Goal: Information Seeking & Learning: Learn about a topic

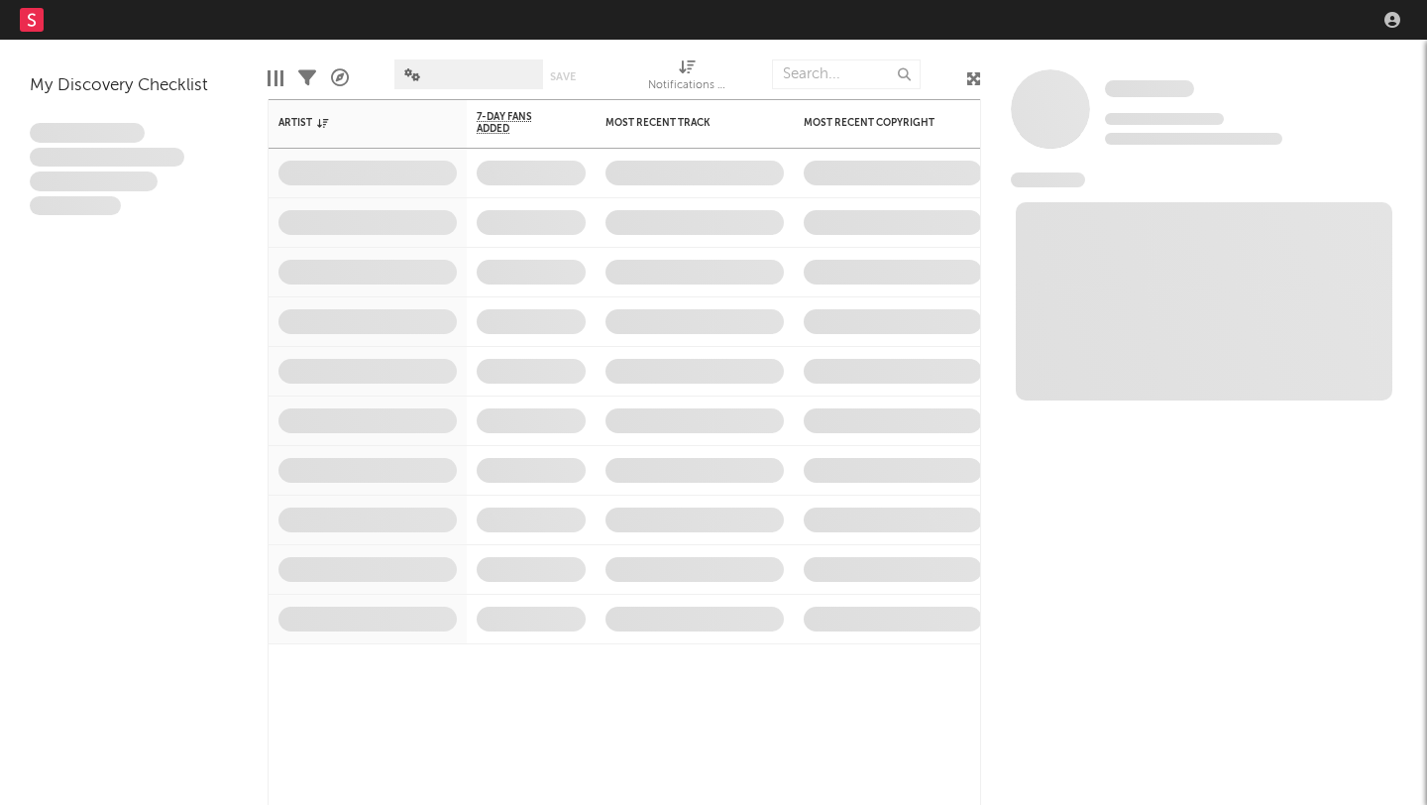
click at [1102, 23] on nav "Dashboard Discovery Assistant Charts Leads" at bounding box center [713, 20] width 1427 height 40
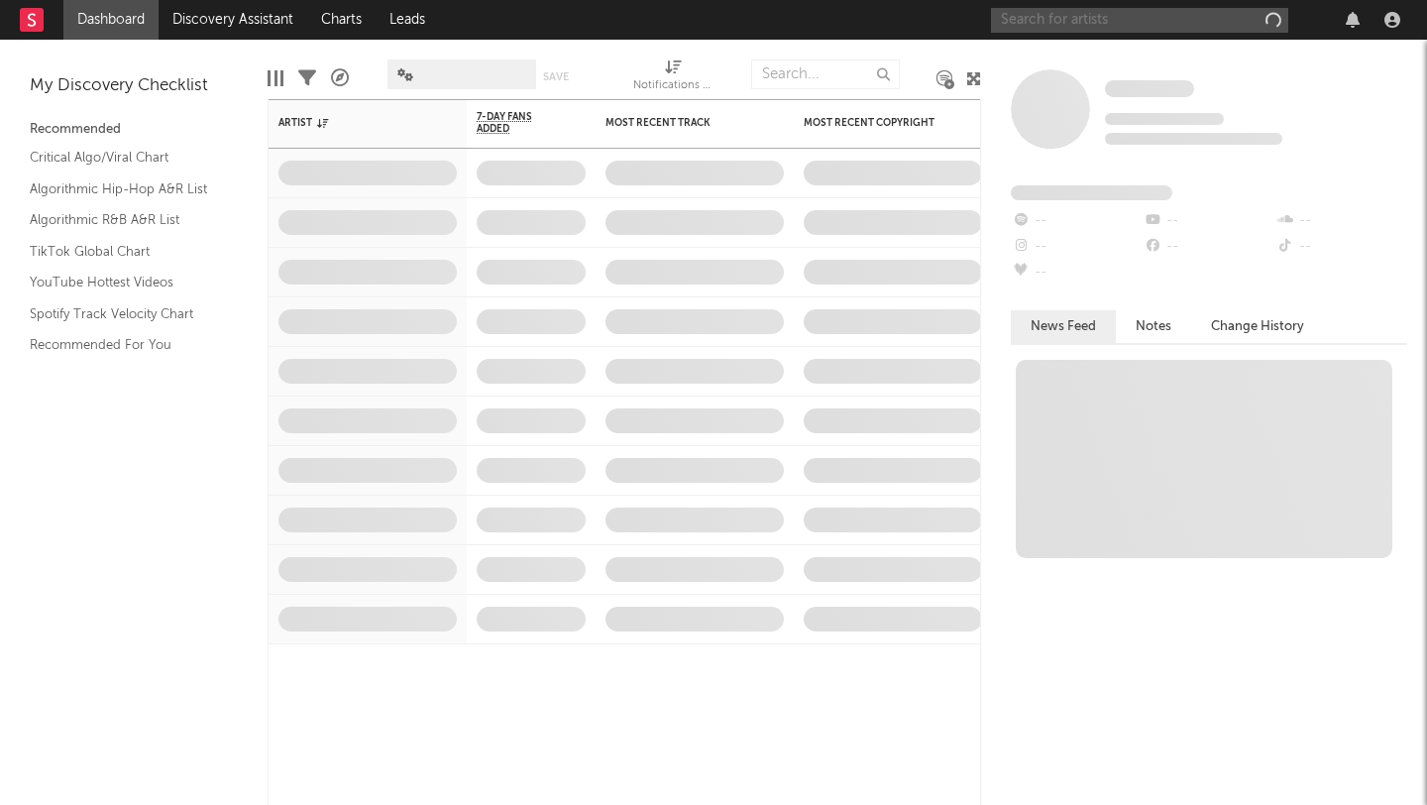
click at [1086, 19] on input "text" at bounding box center [1139, 20] width 297 height 25
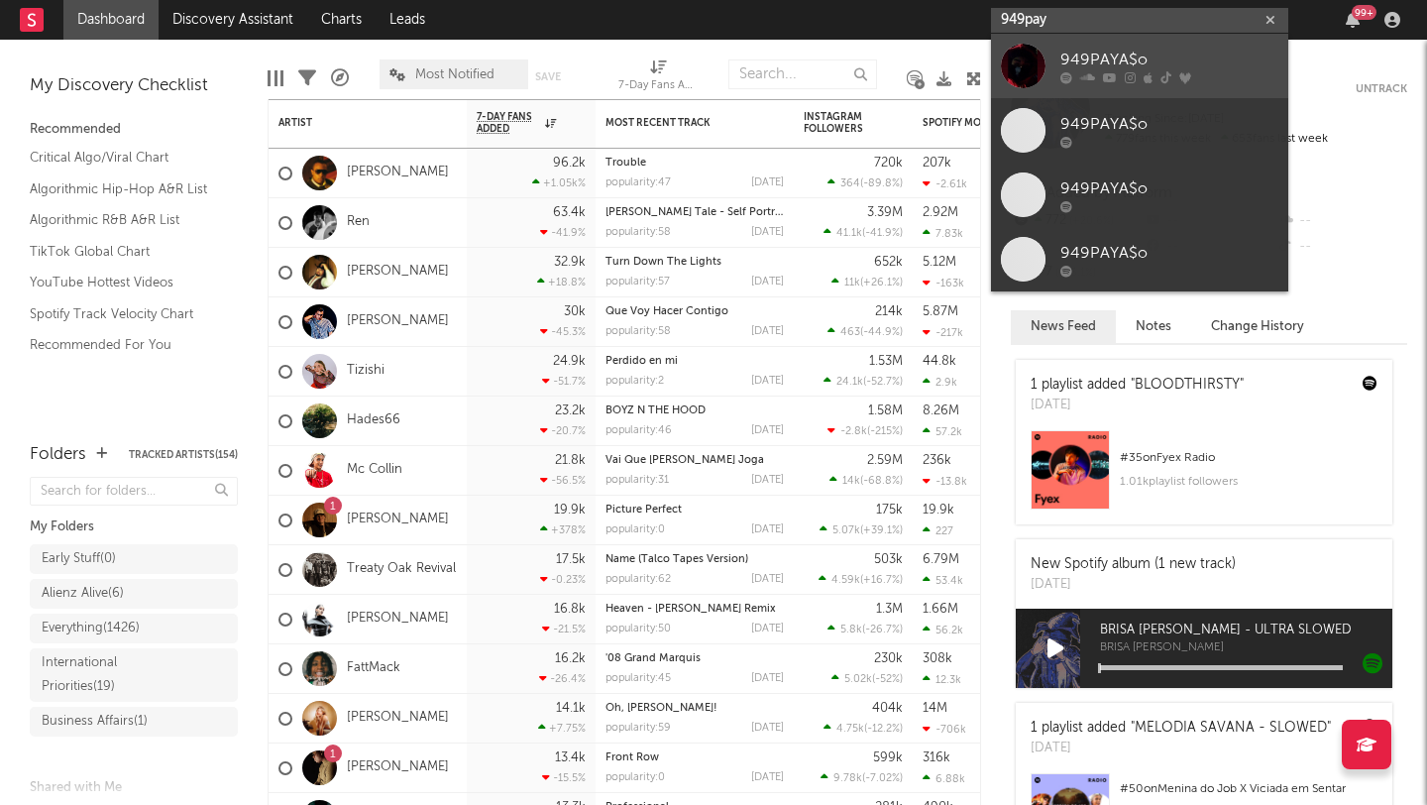
type input "949pay"
click at [1168, 58] on div "949PAYA$o" at bounding box center [1169, 60] width 218 height 24
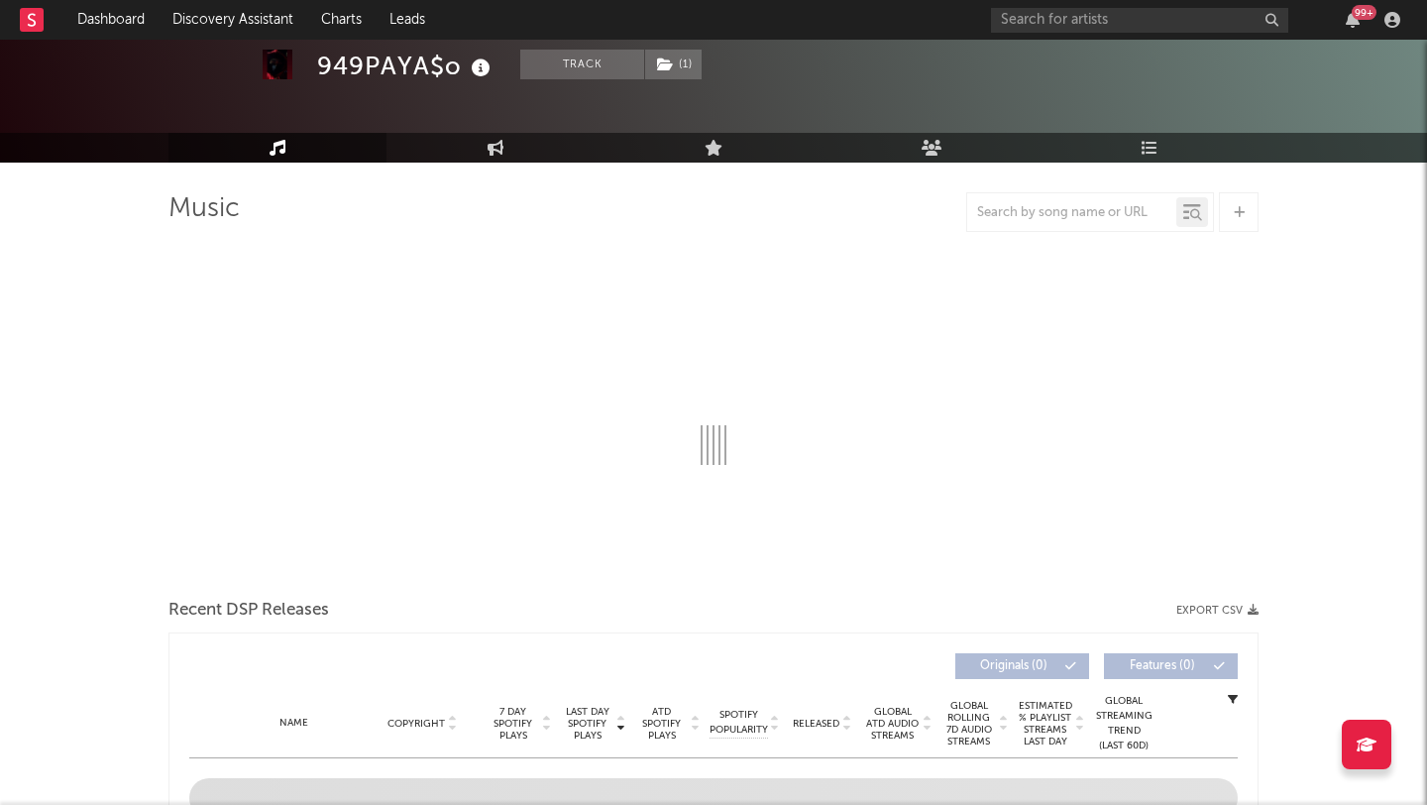
scroll to position [91, 0]
select select "6m"
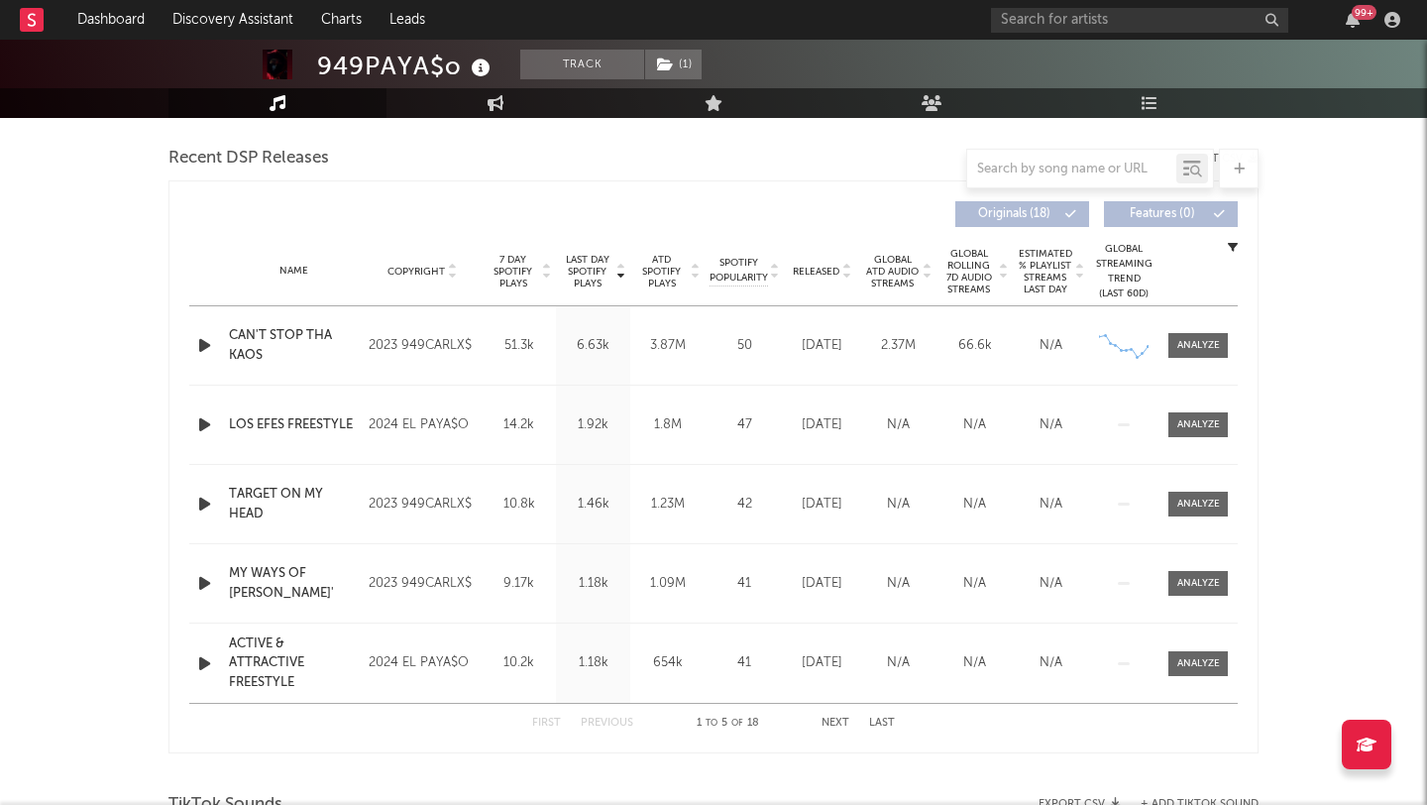
scroll to position [686, 0]
click at [831, 727] on div "First Previous 1 to 5 of 18 Next Last" at bounding box center [713, 720] width 363 height 39
click at [834, 719] on button "Next" at bounding box center [835, 720] width 28 height 11
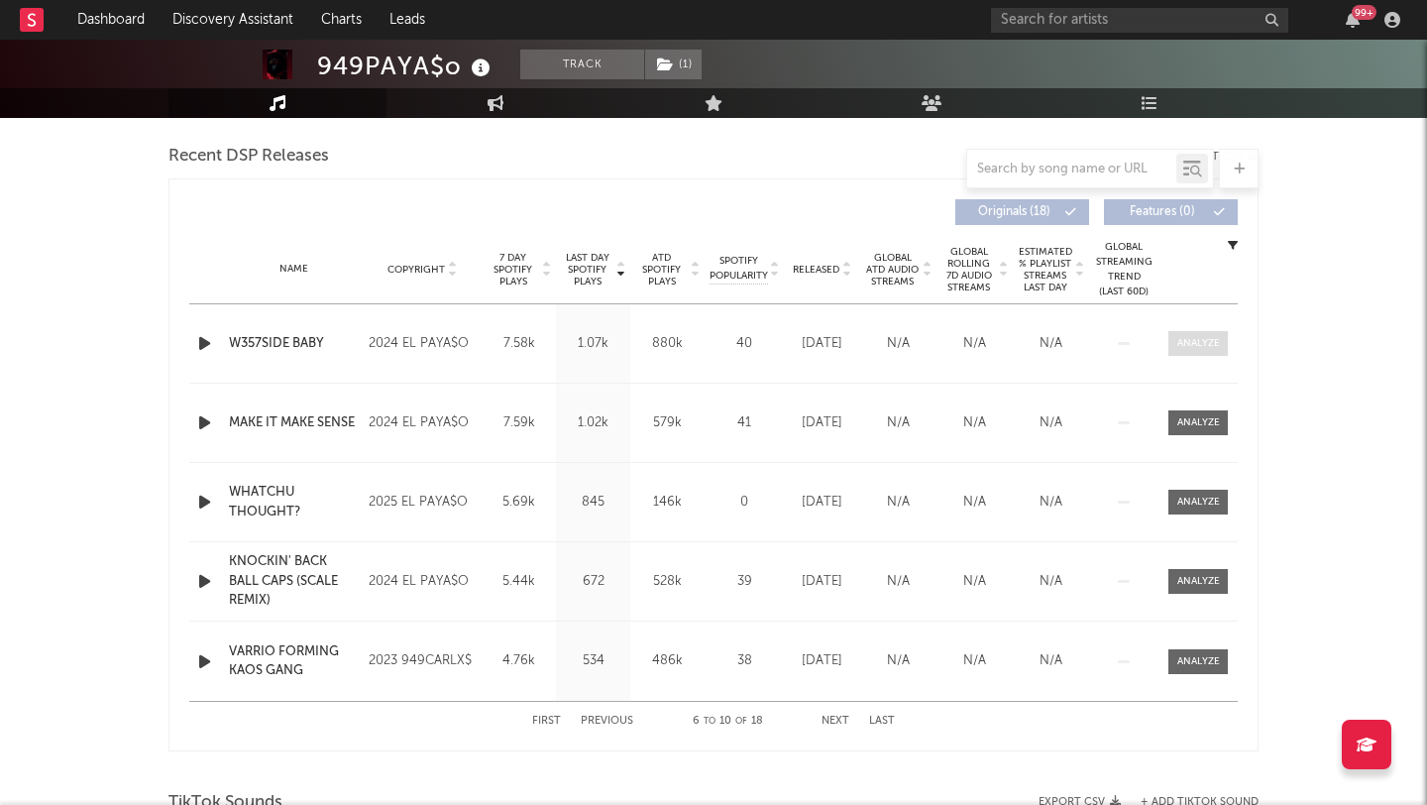
click at [1183, 331] on span at bounding box center [1197, 343] width 59 height 25
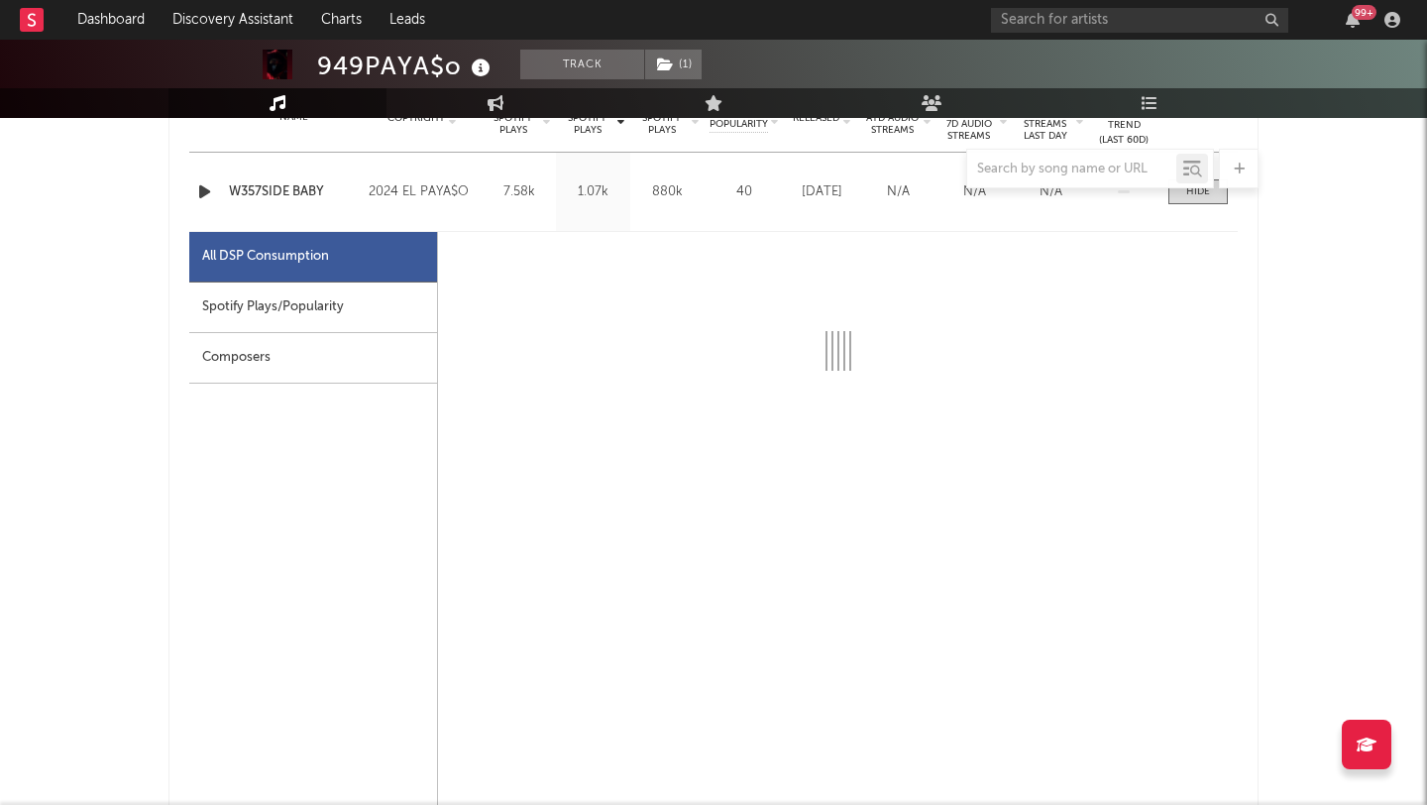
scroll to position [850, 0]
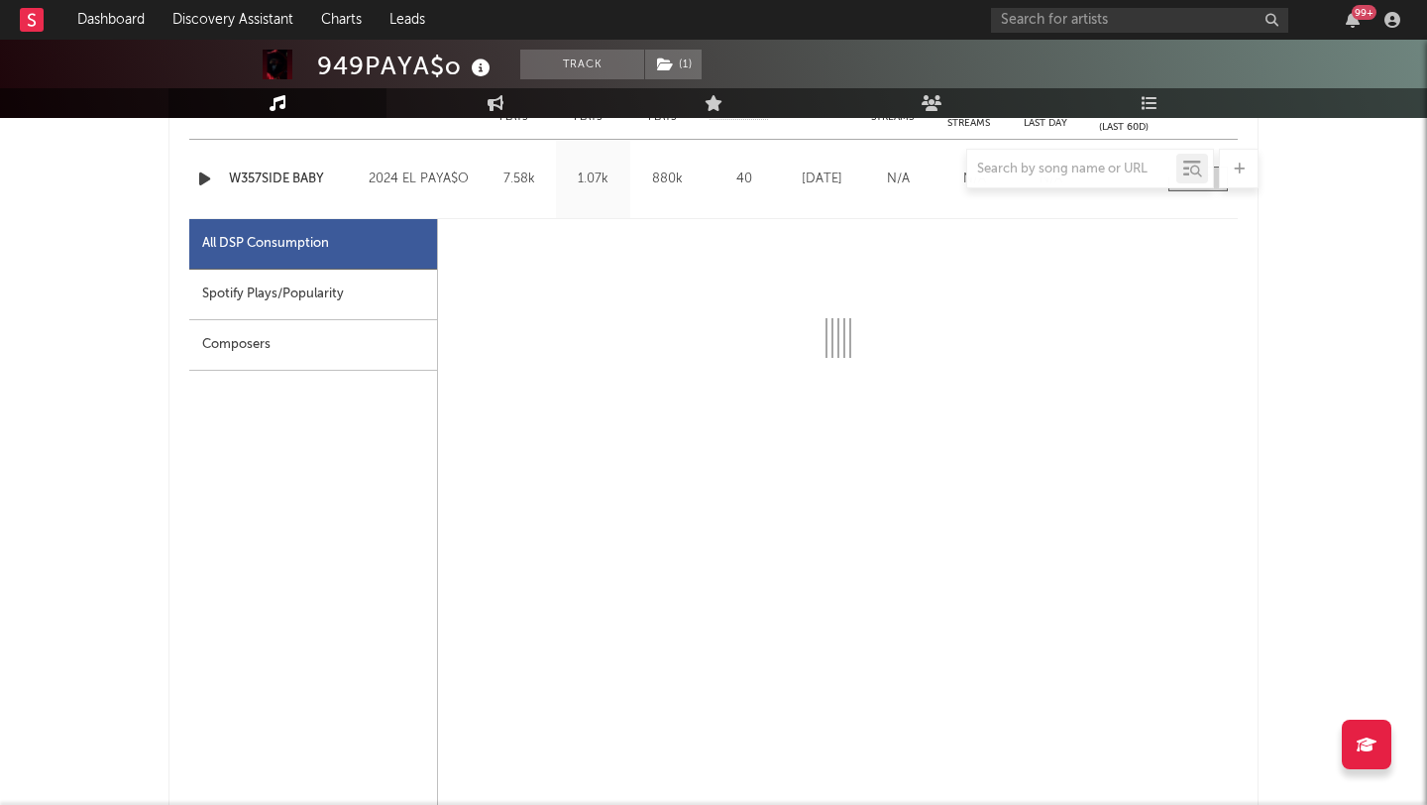
select select "6m"
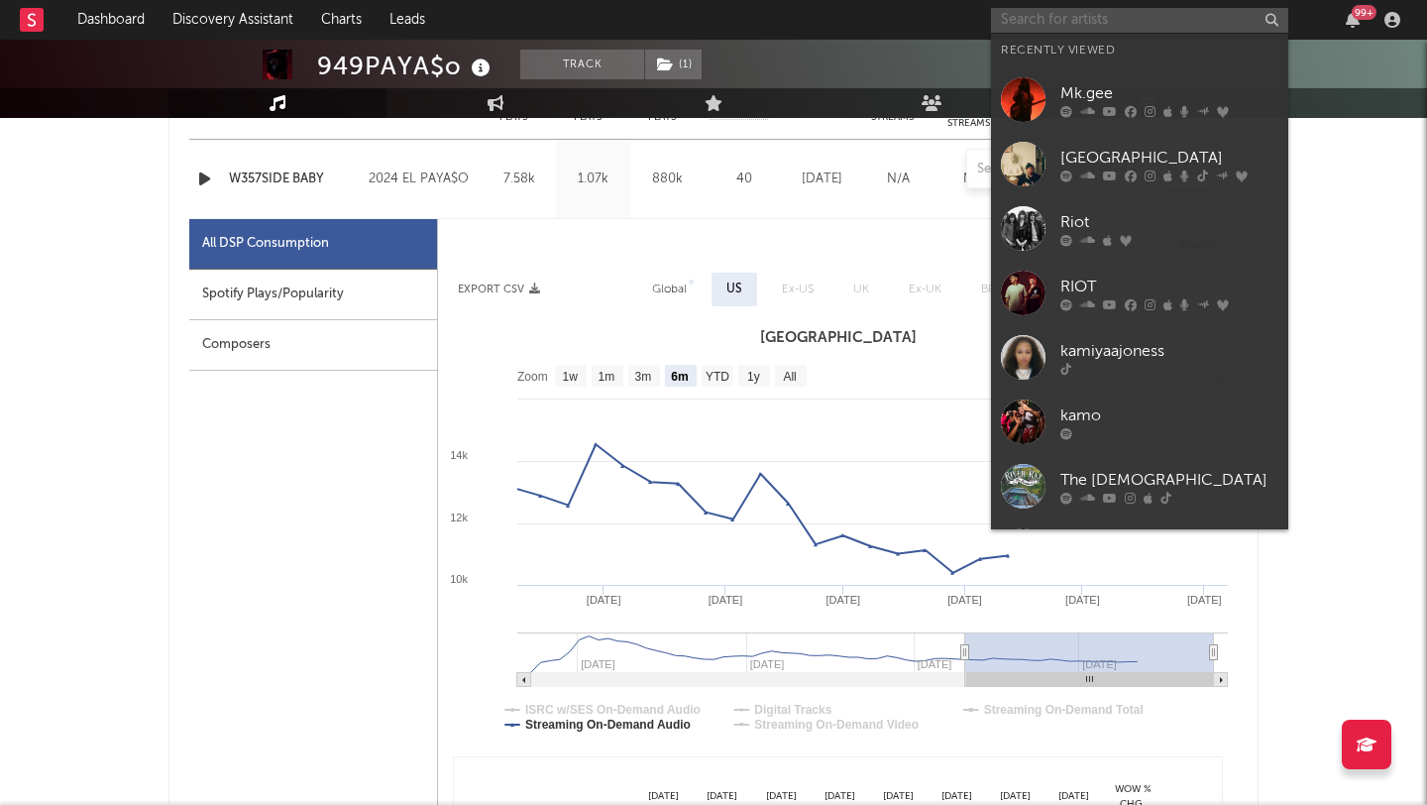
click at [1099, 15] on input "text" at bounding box center [1139, 20] width 297 height 25
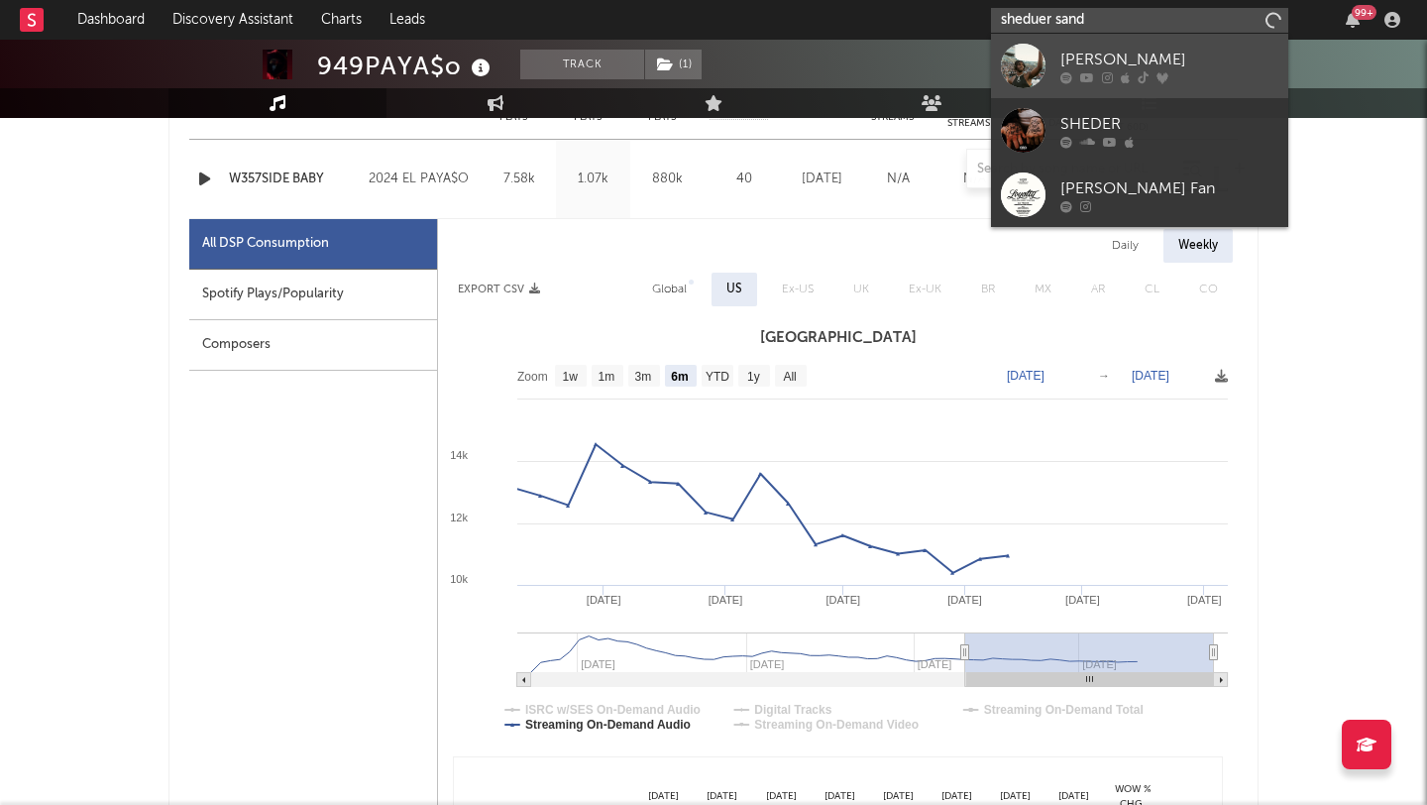
type input "sheduer sand"
click at [1154, 63] on div "[PERSON_NAME]" at bounding box center [1169, 60] width 218 height 24
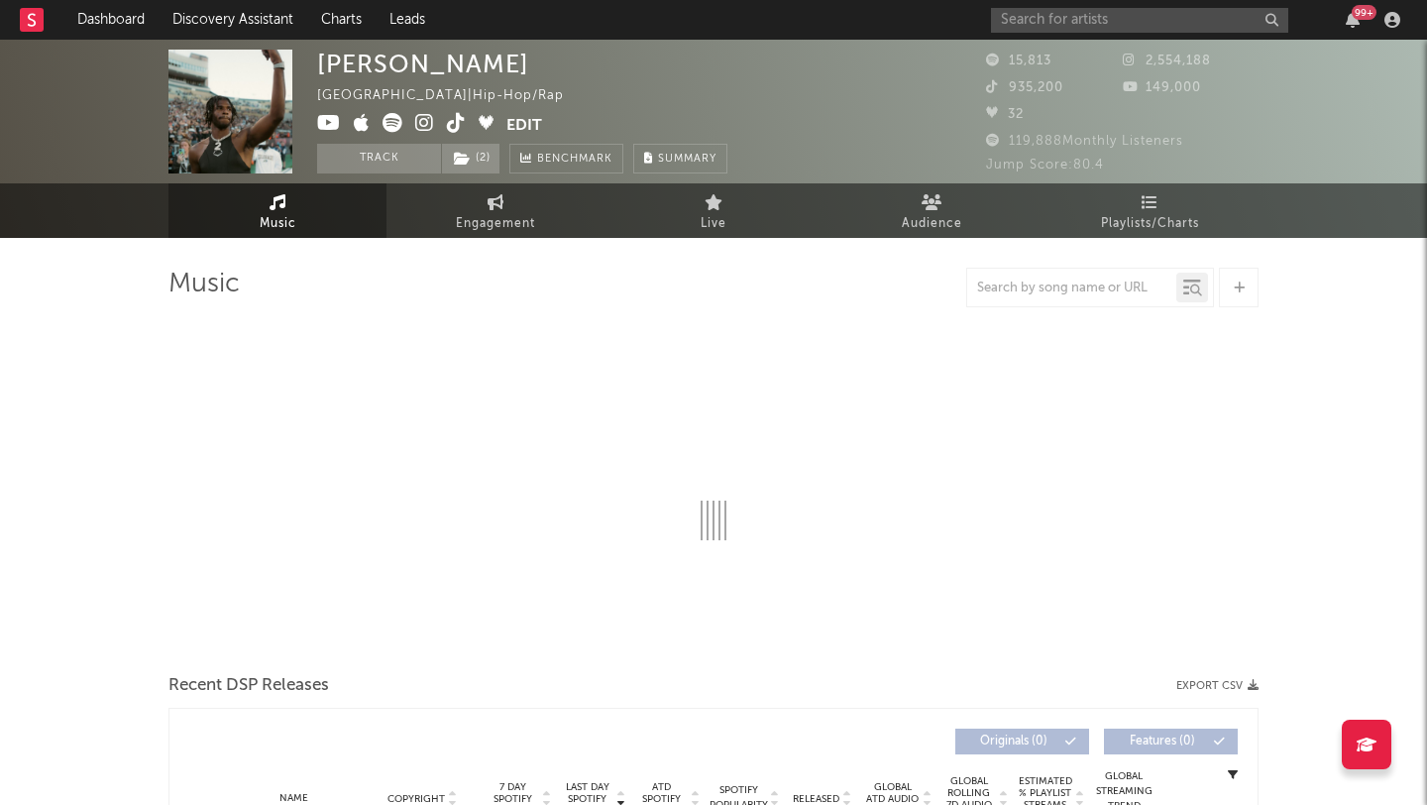
select select "6m"
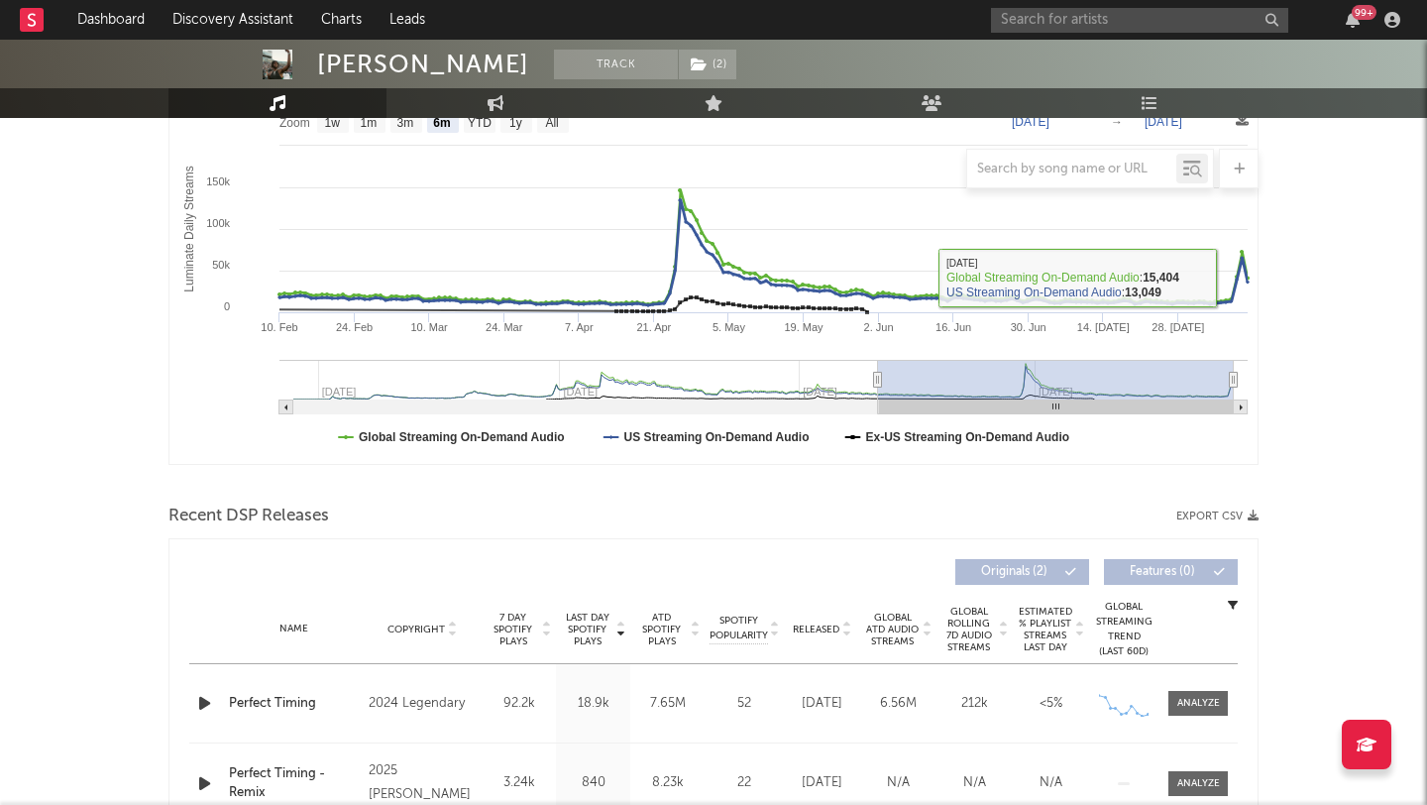
scroll to position [498, 0]
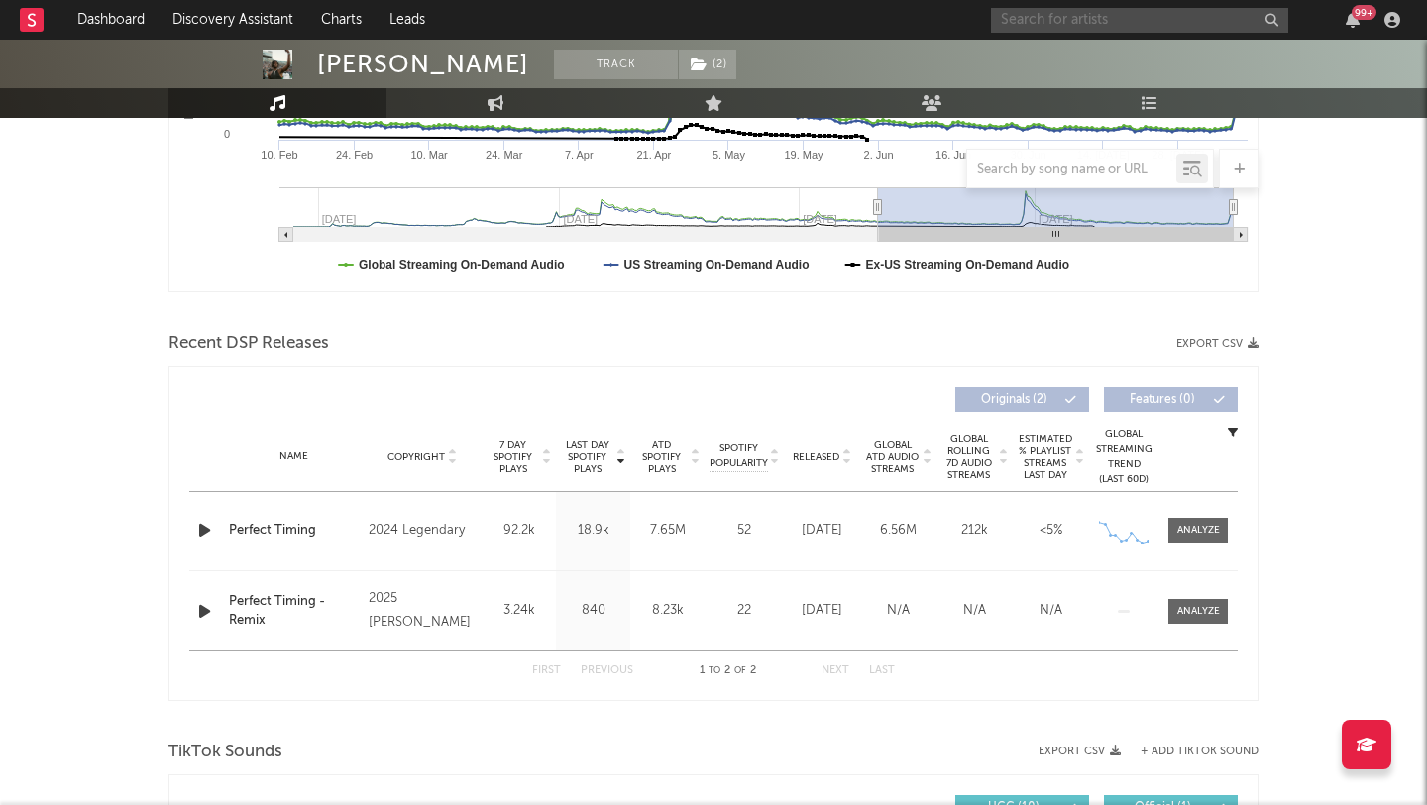
click at [1139, 15] on input "text" at bounding box center [1139, 20] width 297 height 25
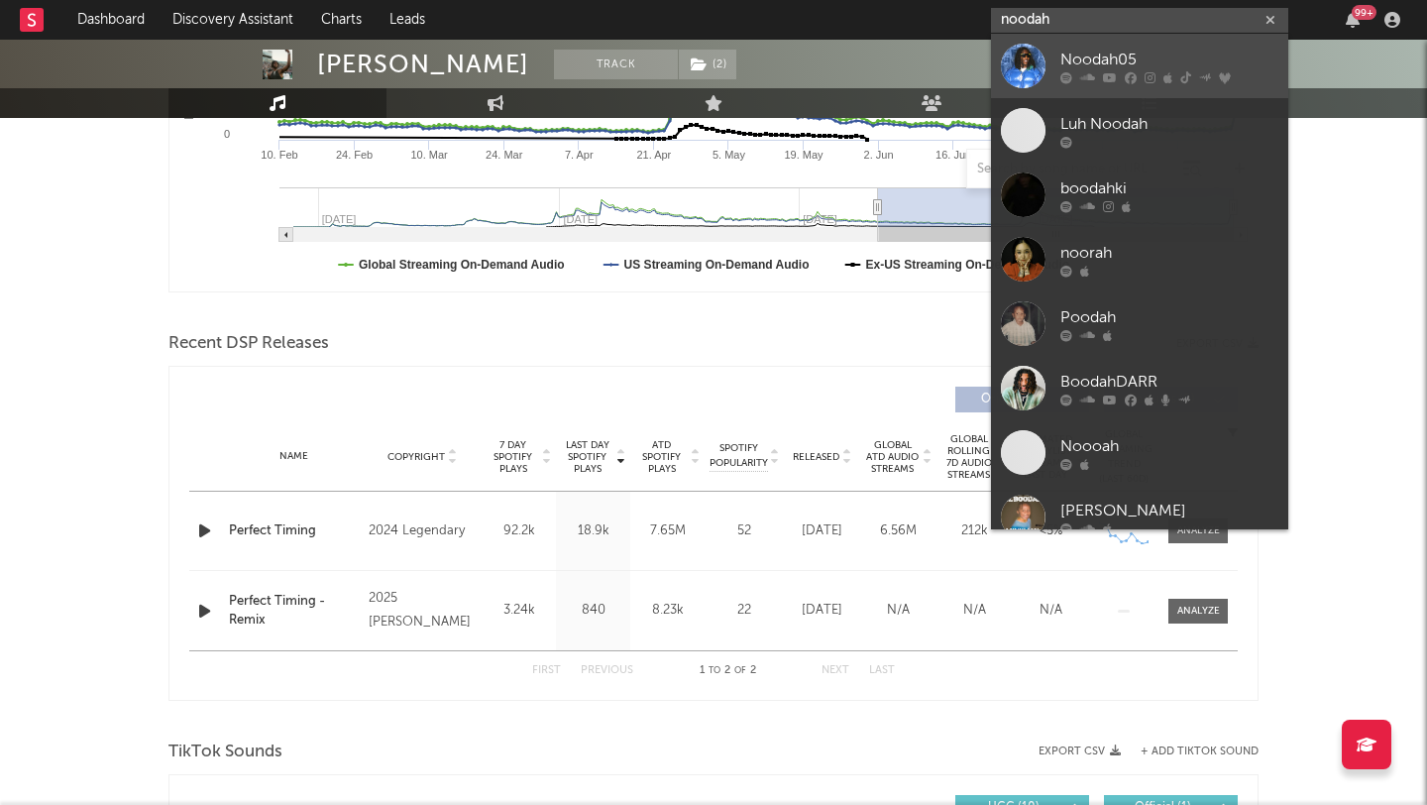
type input "noodah"
click at [1142, 64] on div "Noodah05" at bounding box center [1169, 60] width 218 height 24
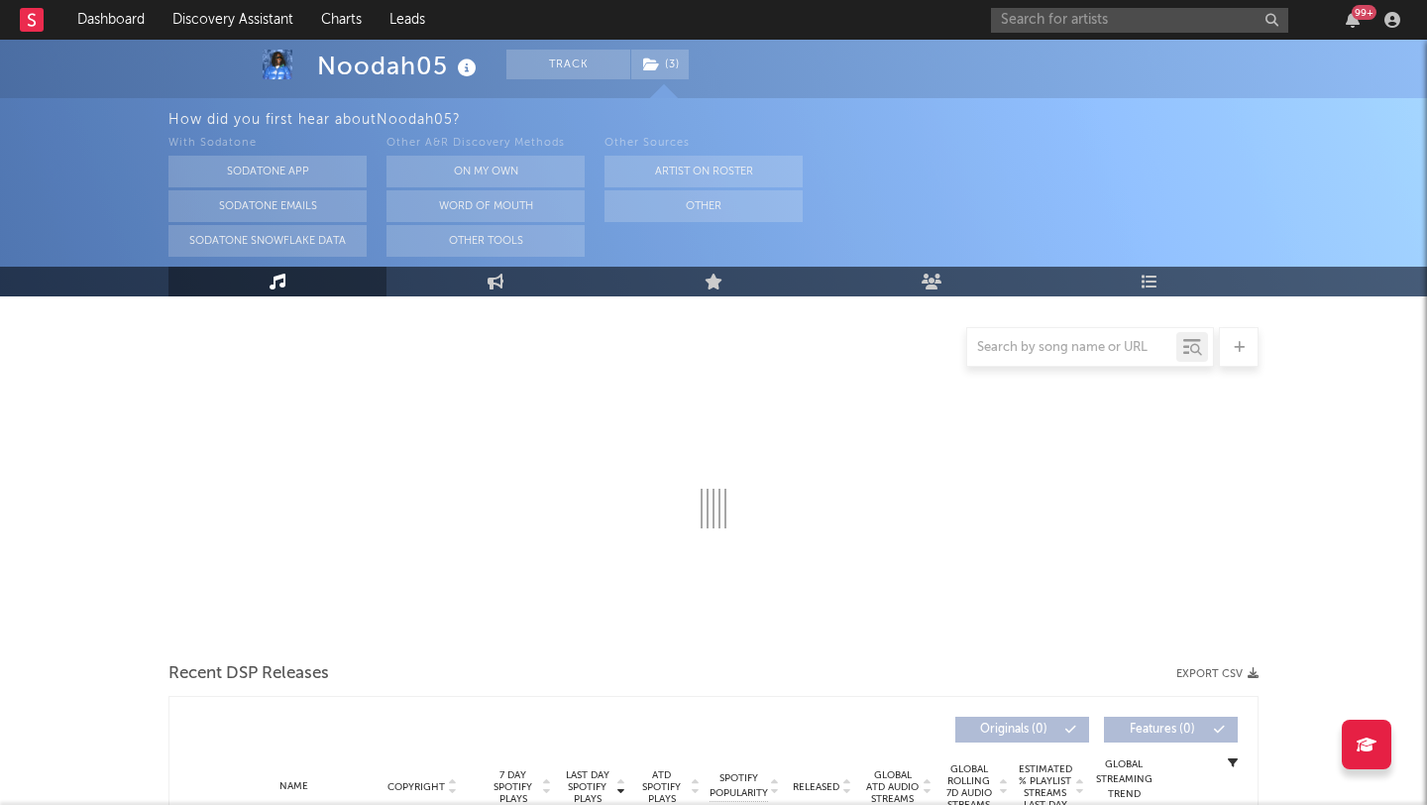
scroll to position [213, 0]
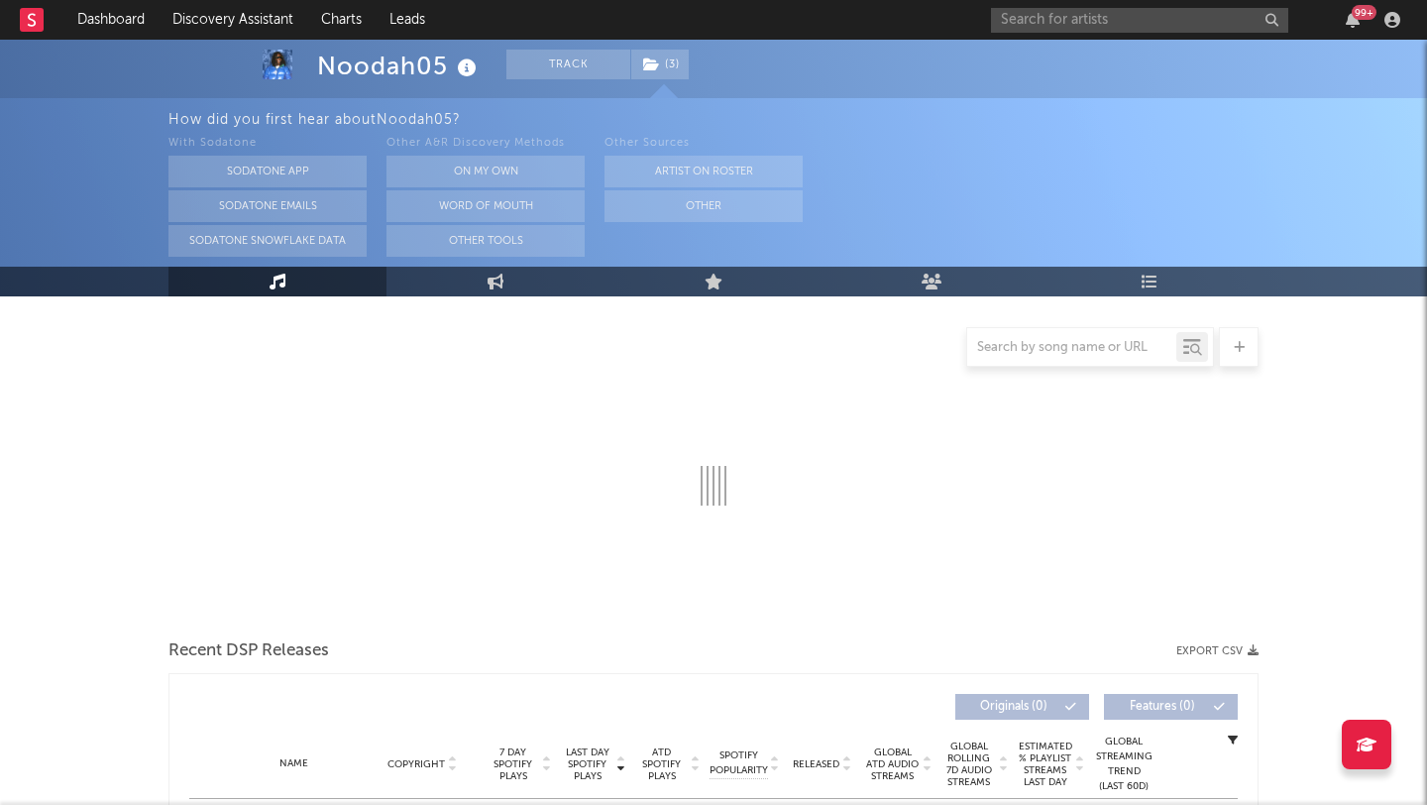
select select "6m"
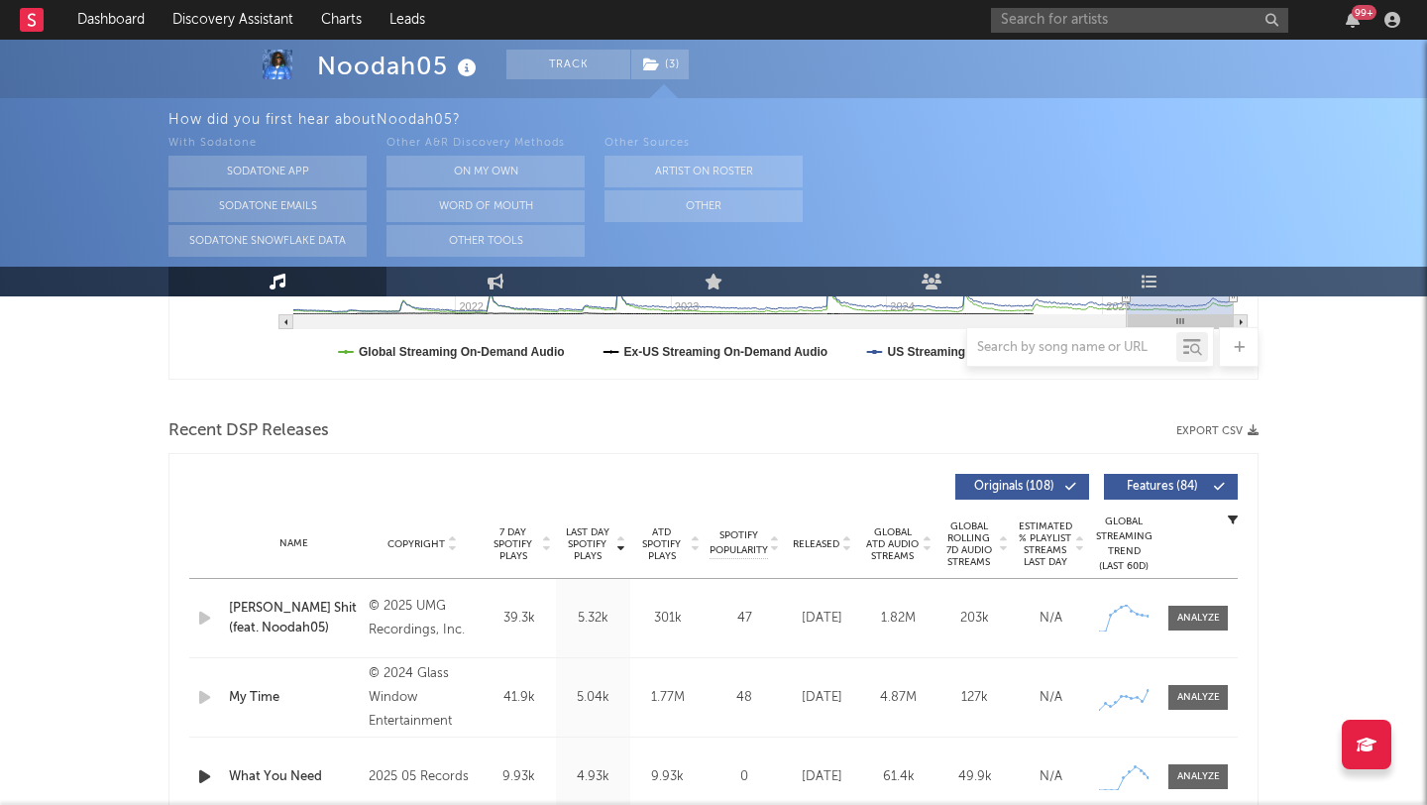
scroll to position [644, 0]
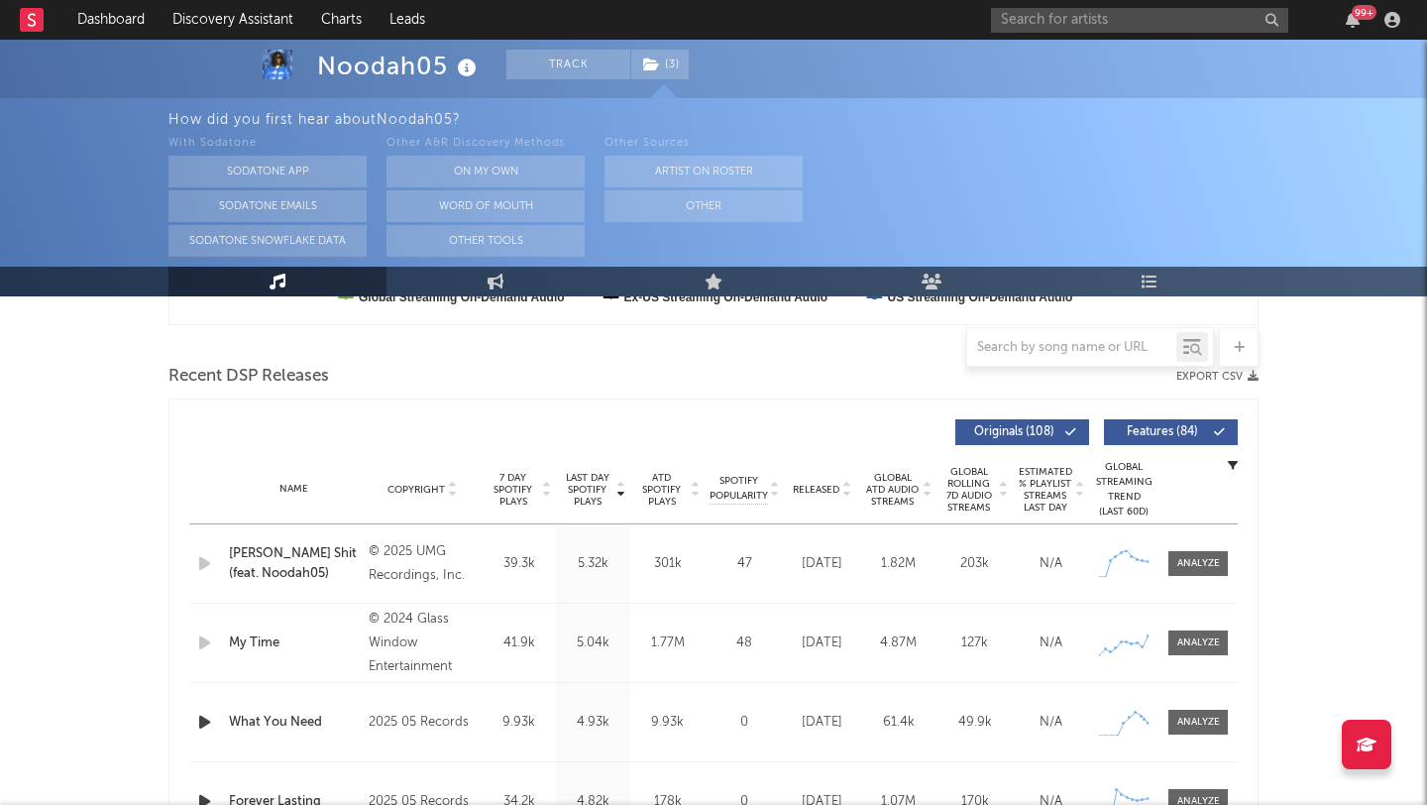
click at [1050, 33] on div "99 +" at bounding box center [1199, 20] width 416 height 40
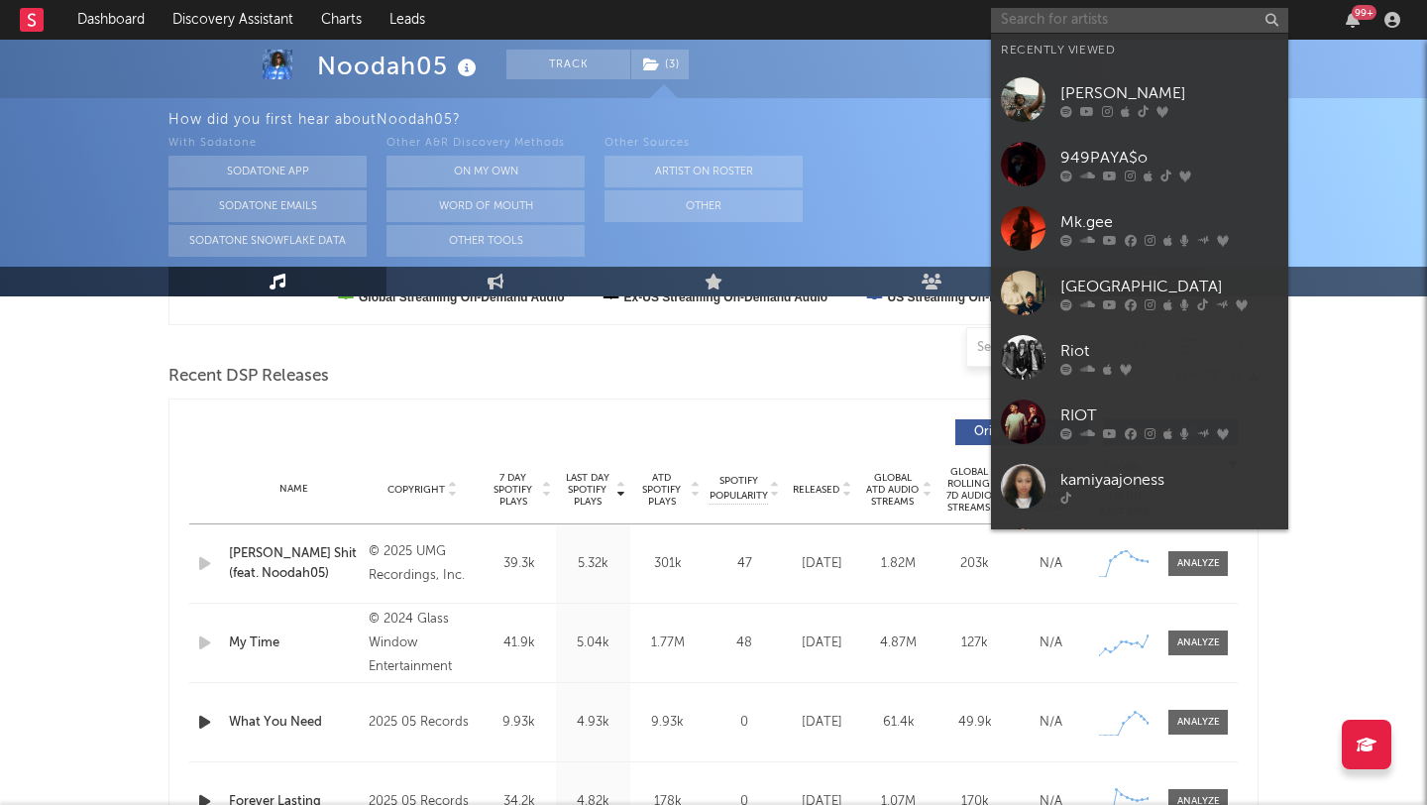
click at [1050, 22] on input "text" at bounding box center [1139, 20] width 297 height 25
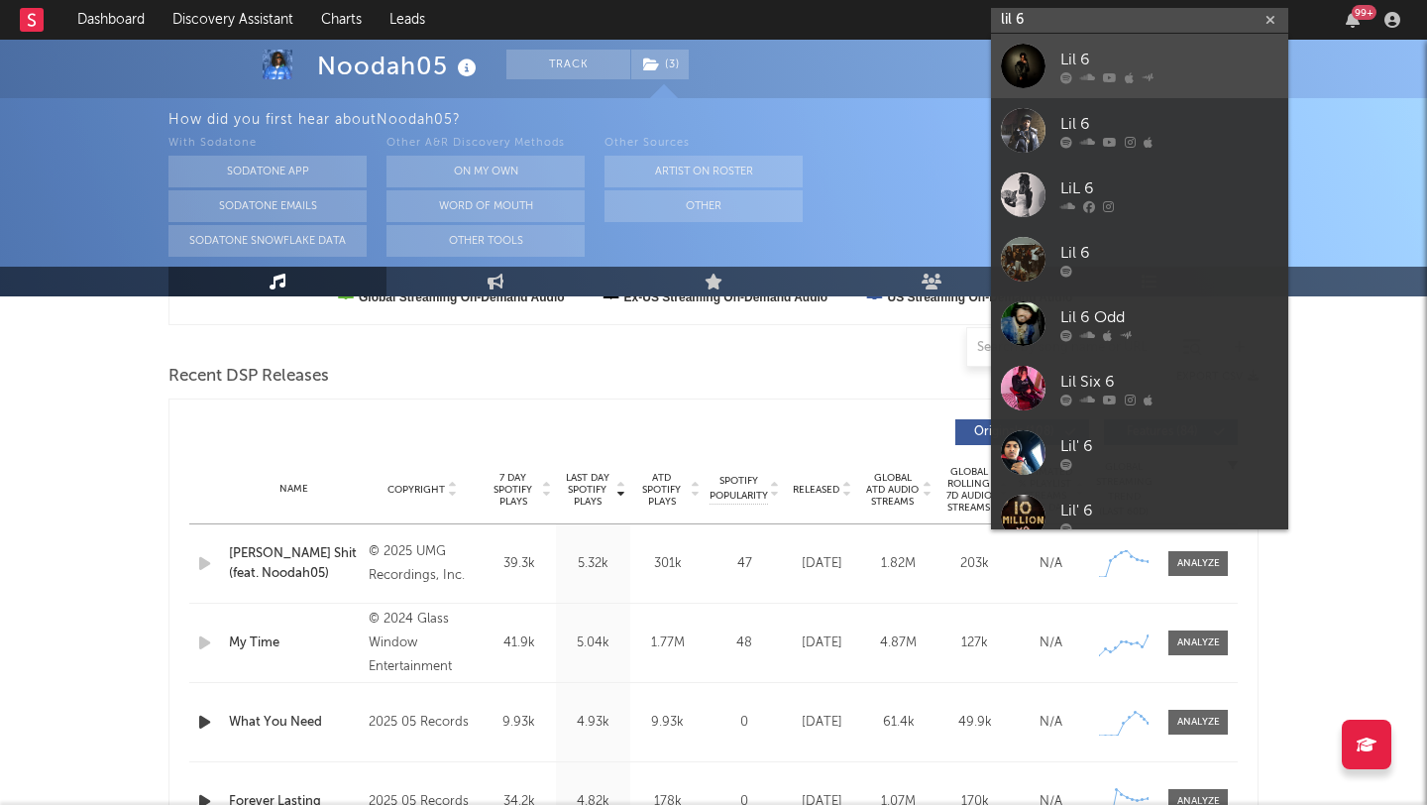
type input "lil 6"
click at [1077, 63] on div "Lil 6" at bounding box center [1169, 60] width 218 height 24
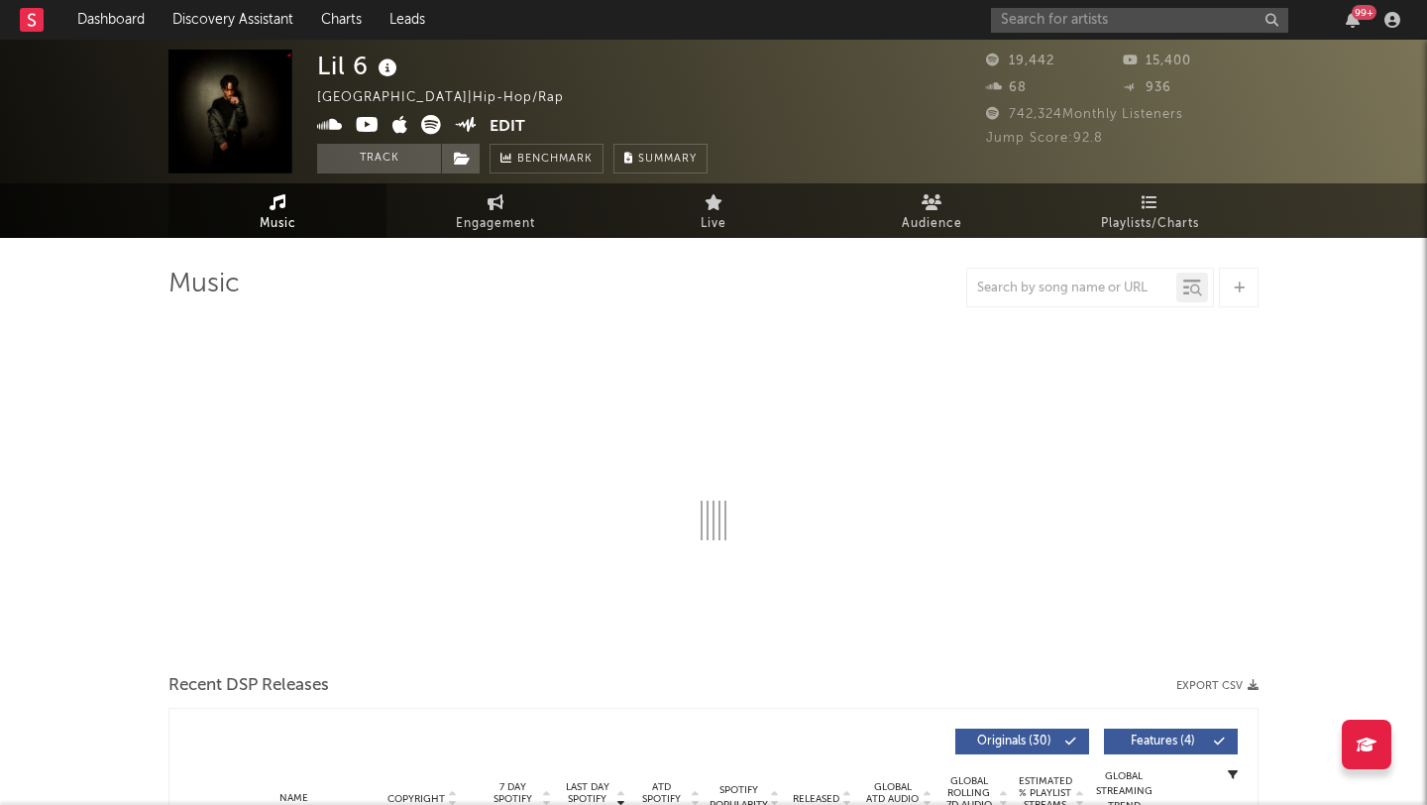
select select "6m"
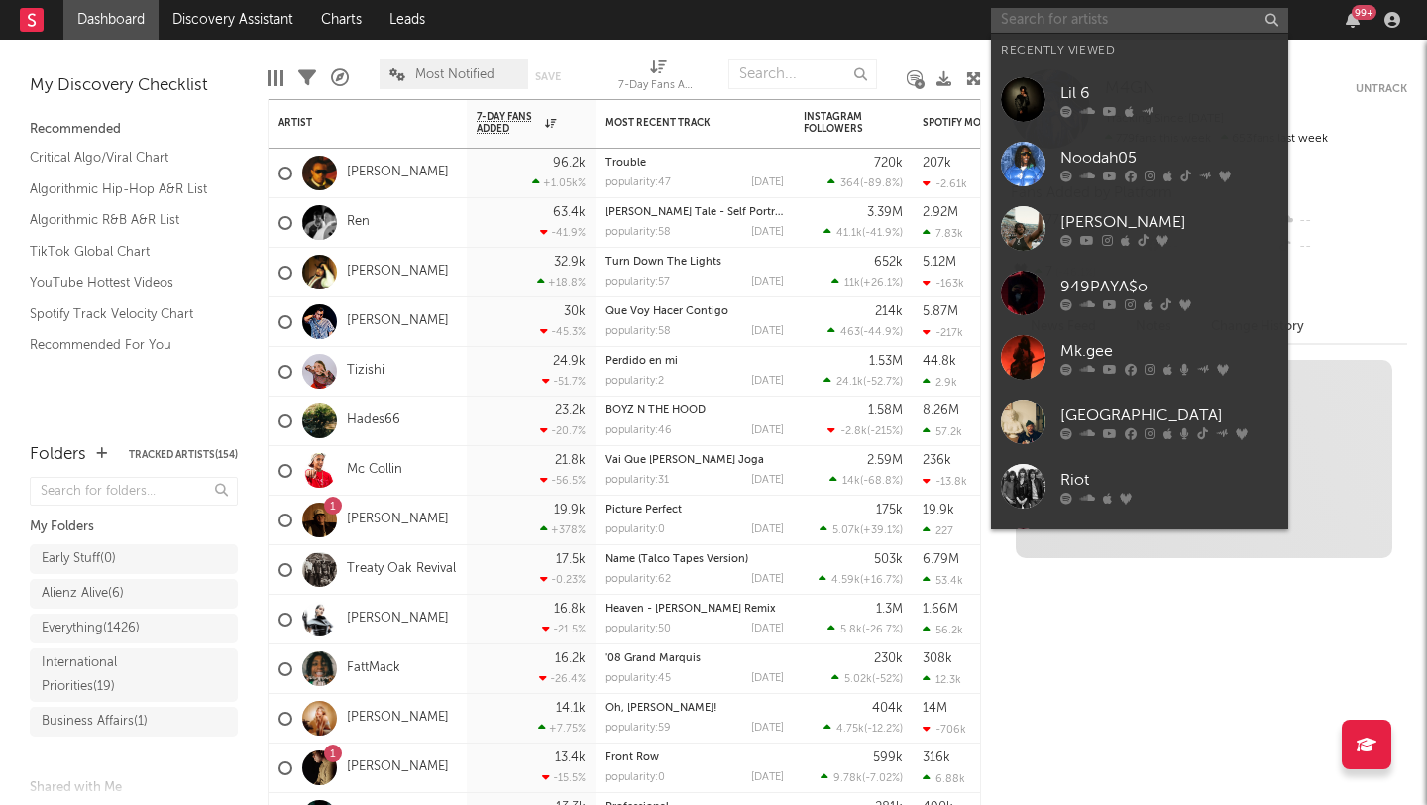
click at [1100, 15] on input "text" at bounding box center [1139, 20] width 297 height 25
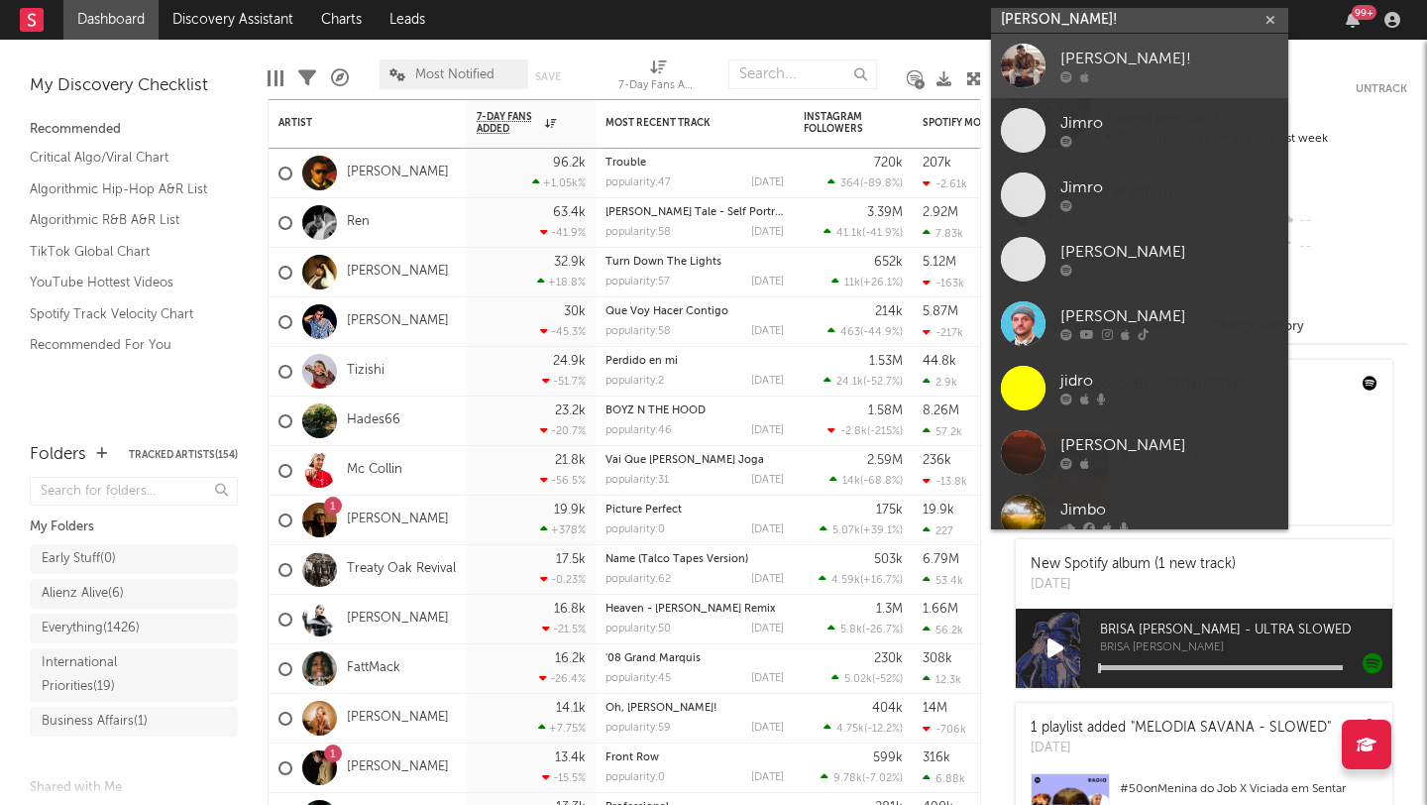
type input "[PERSON_NAME]!"
click at [1143, 53] on div "[PERSON_NAME]!" at bounding box center [1169, 60] width 218 height 24
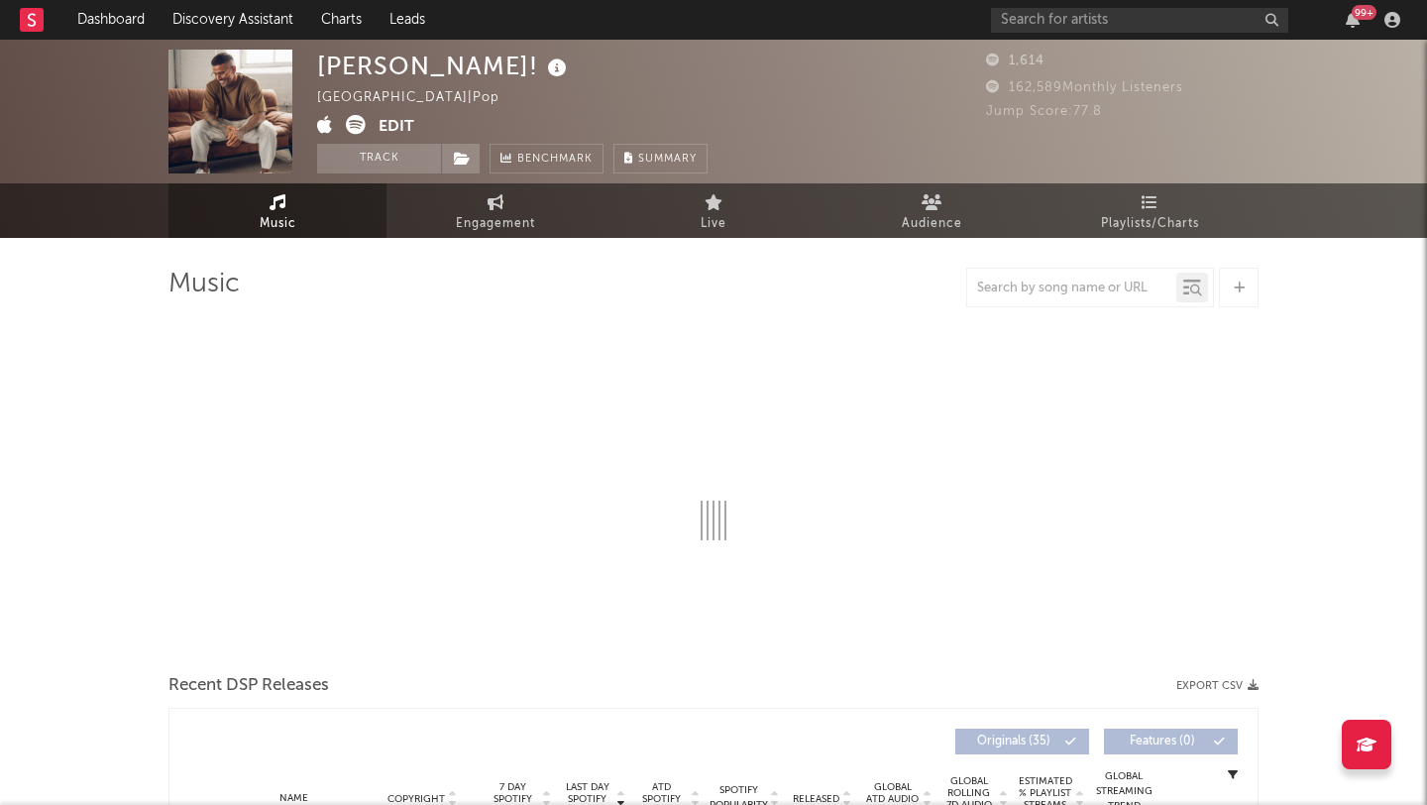
select select "6m"
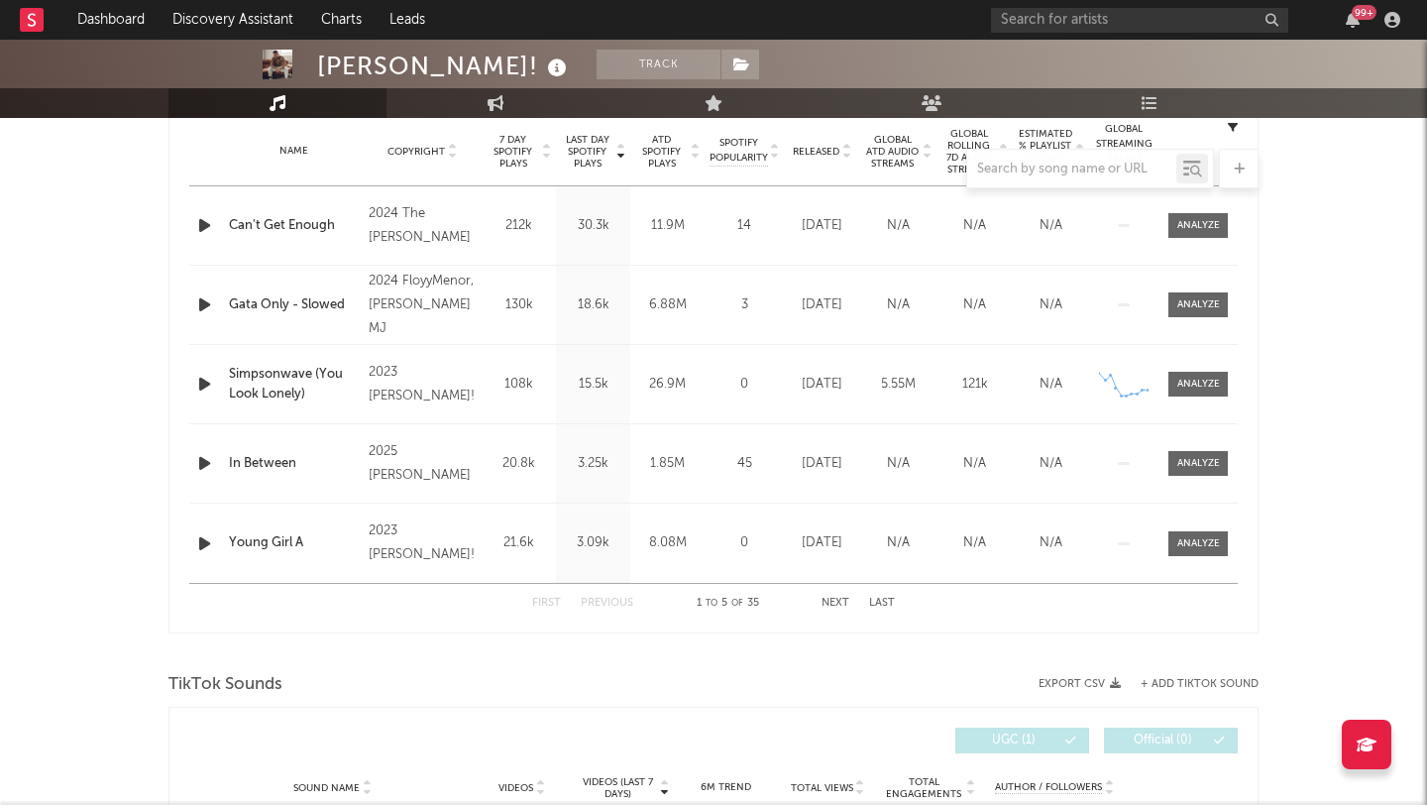
scroll to position [785, 0]
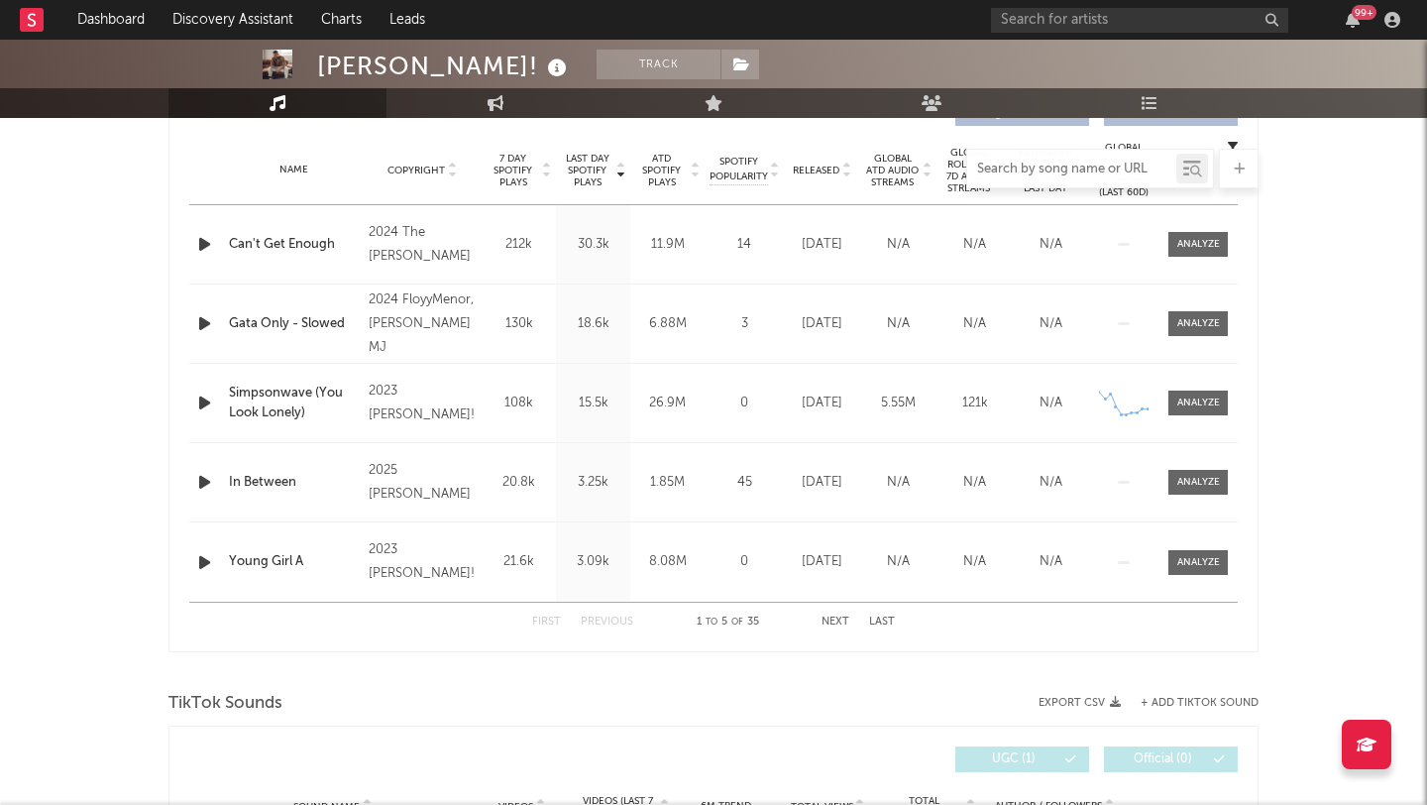
click at [992, 174] on input "text" at bounding box center [1071, 169] width 209 height 16
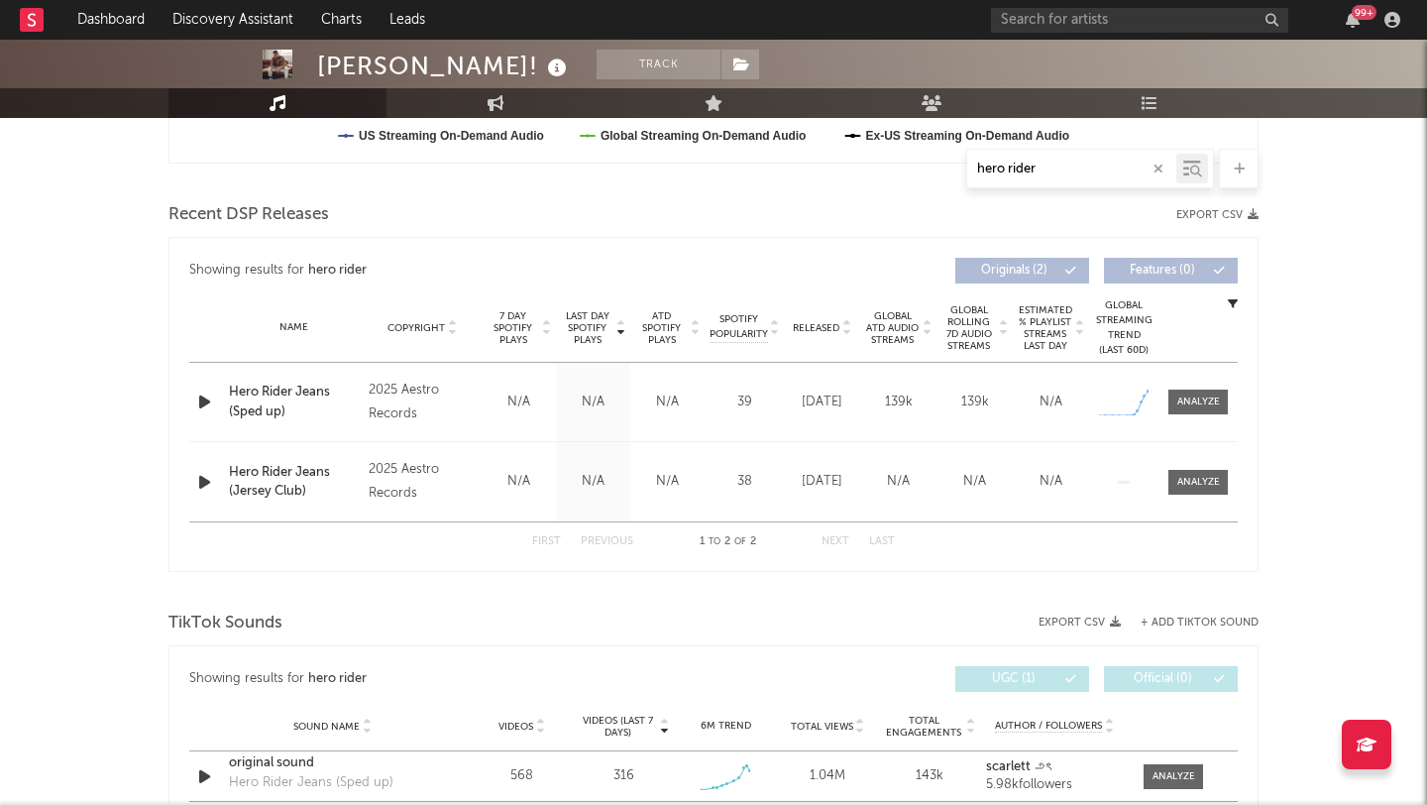
scroll to position [579, 0]
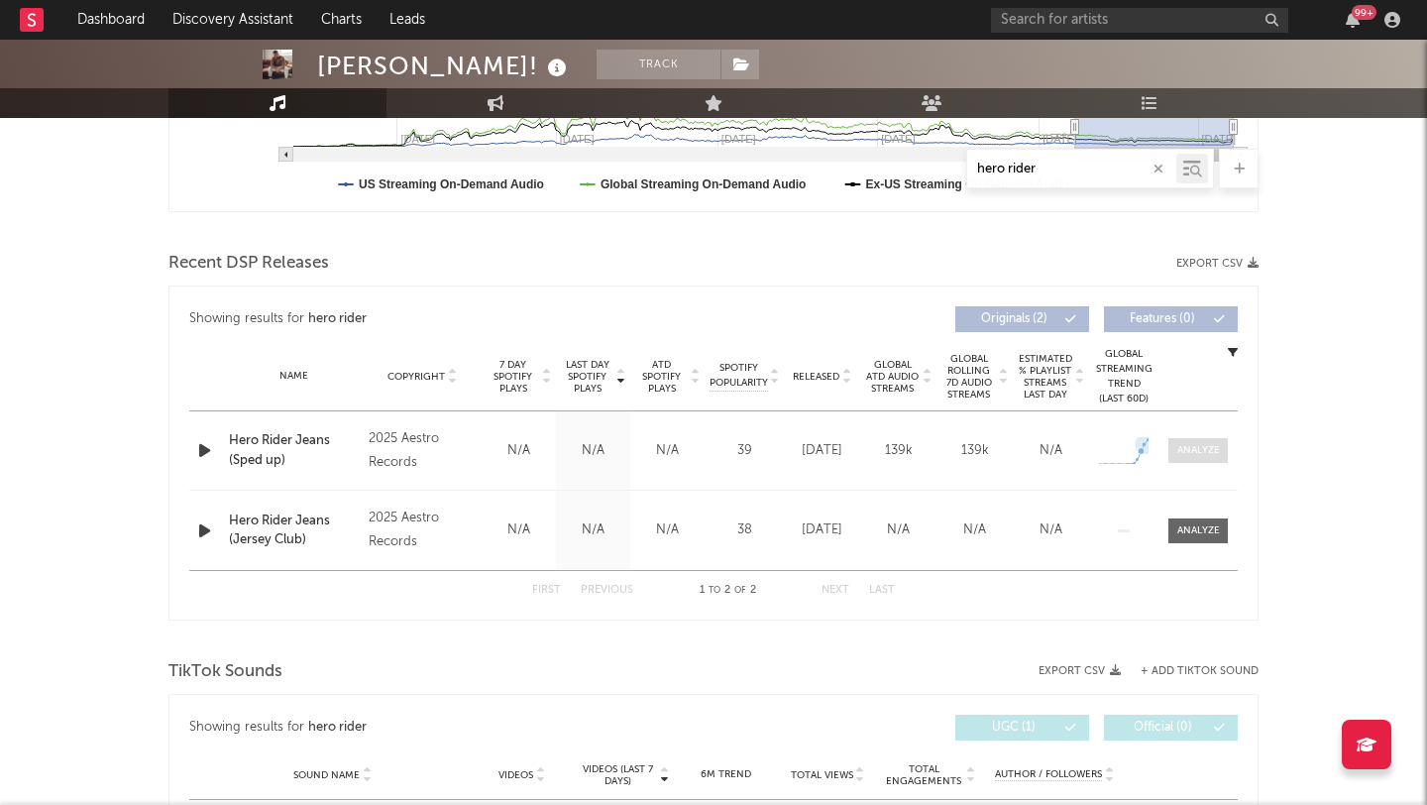
type input "hero rider"
click at [1185, 446] on div at bounding box center [1198, 450] width 43 height 15
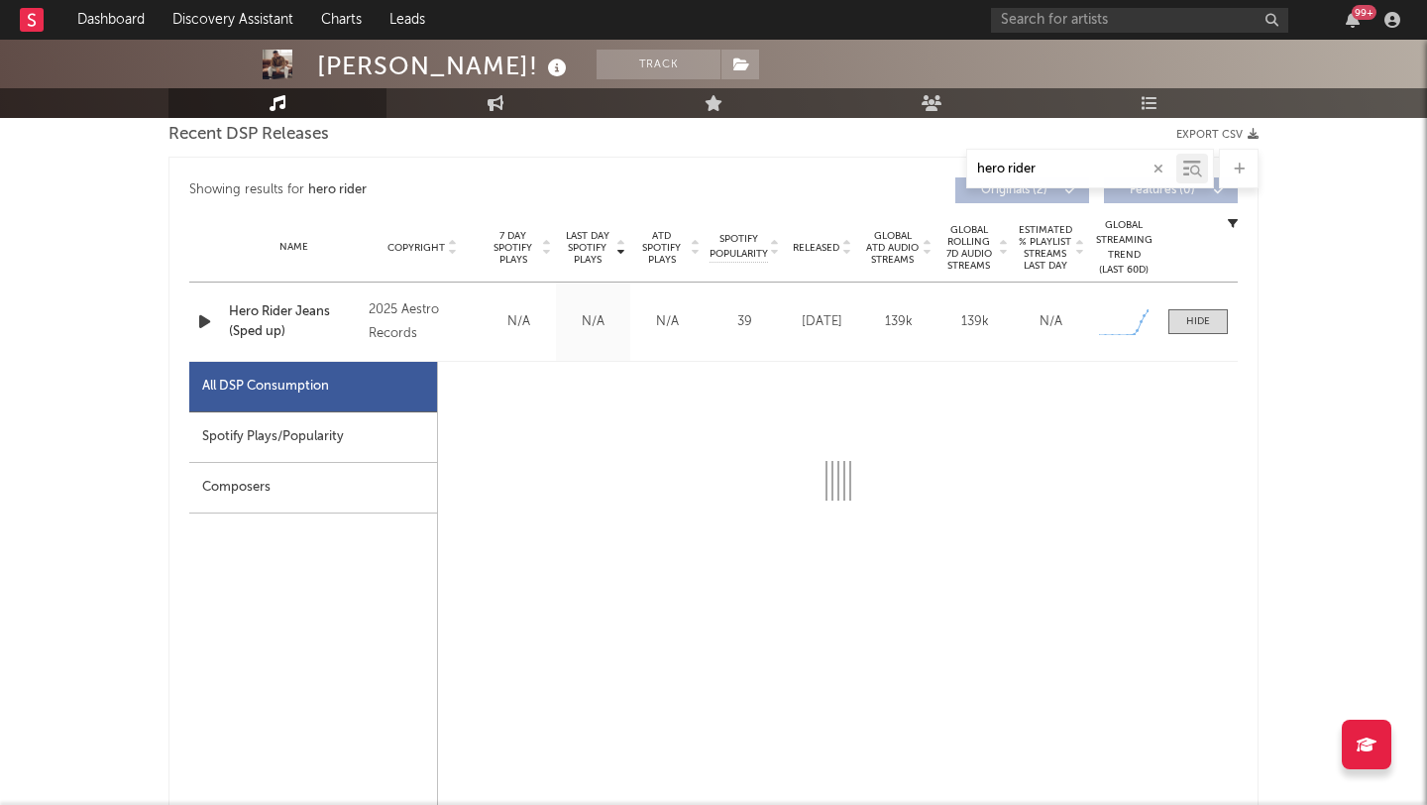
scroll to position [712, 0]
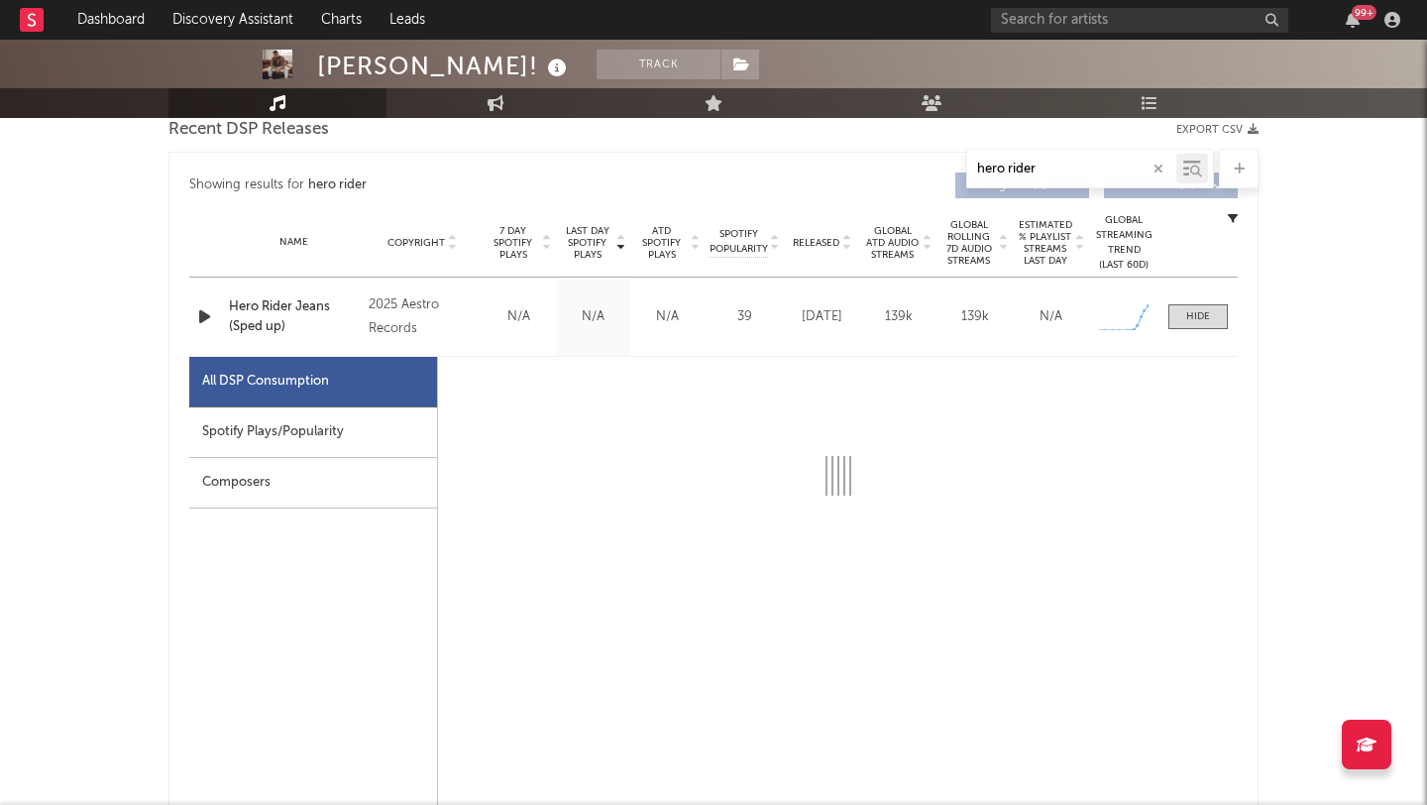
select select "1w"
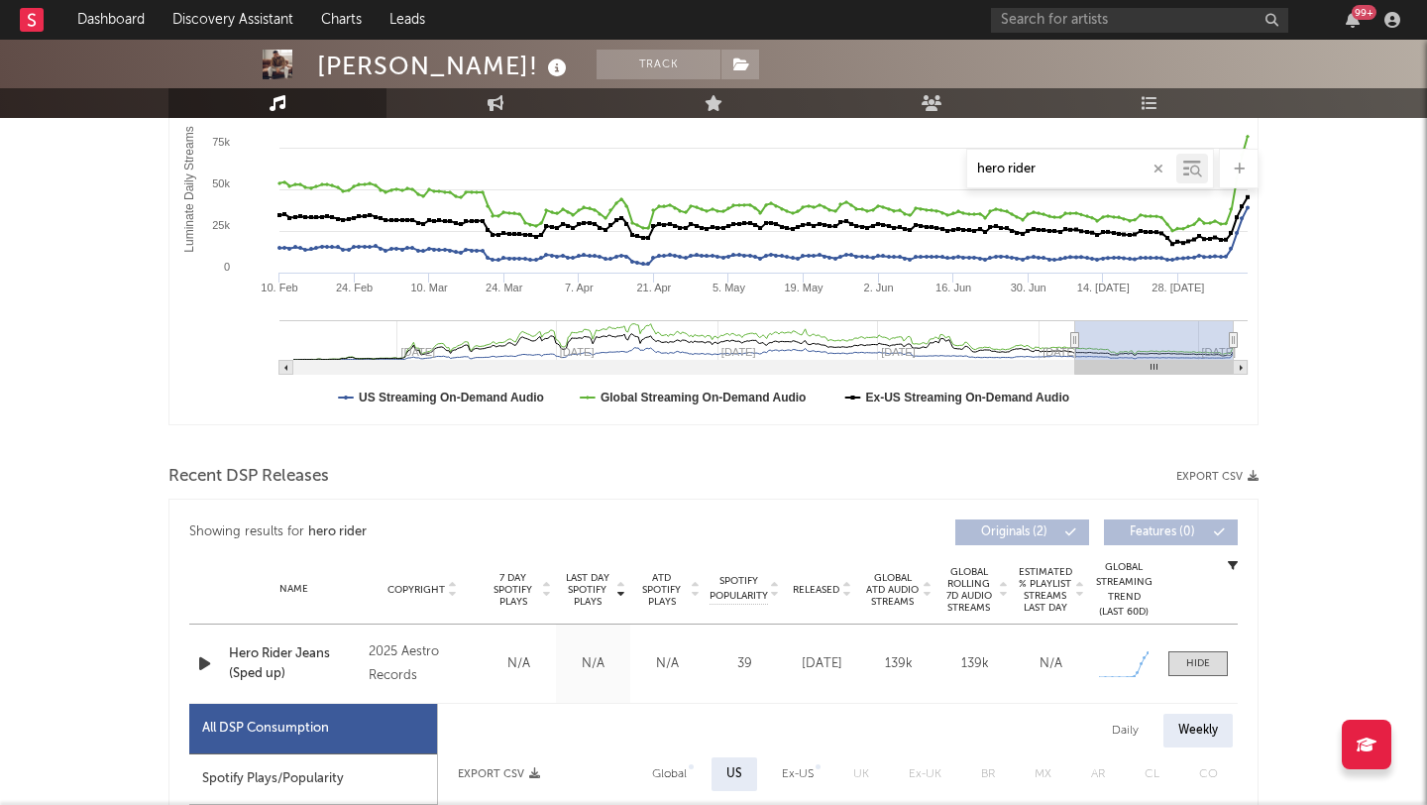
scroll to position [0, 0]
